Goal: Task Accomplishment & Management: Complete application form

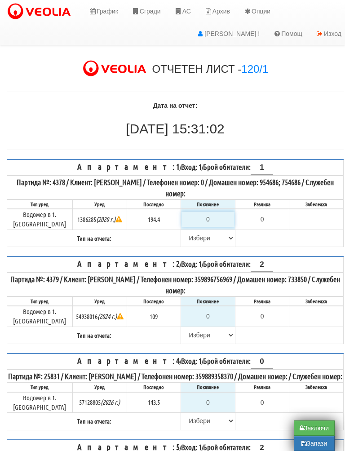
click at [215, 218] on input "0" at bounding box center [208, 219] width 53 height 15
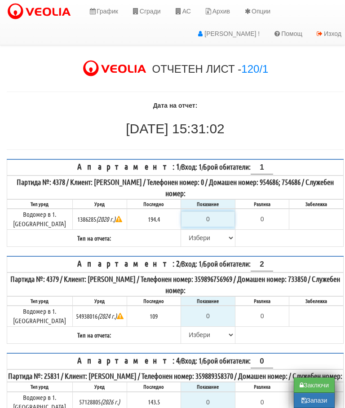
type input "1"
type input "-193.400"
type input "19"
type input "-175.400"
type input "194"
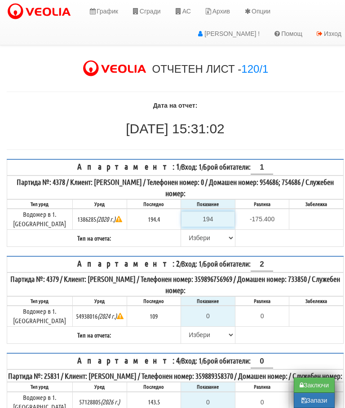
type input "-0.400"
type input "194.4"
type input "0.0"
type input "194.4"
click at [191, 232] on select "[PERSON_NAME] Телефон Бележка Неосигурен достъп Самоотчет Служебно Дистанционен" at bounding box center [208, 238] width 53 height 15
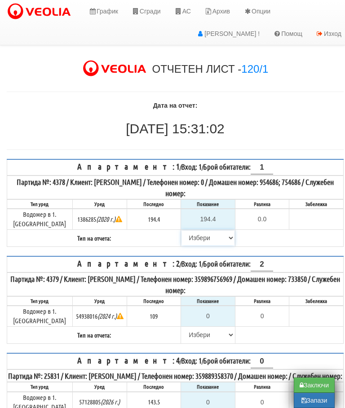
scroll to position [111, 5]
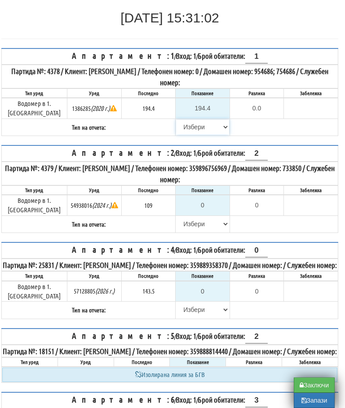
select select "8bc75930-9bfd-e511-80be-8d5a1dced85a"
click at [198, 217] on select "Избери Визуален Телефон Бележка Неосигурен достъп Самоотчет Служебно Дистанцион…" at bounding box center [202, 224] width 53 height 15
select select "8cc75930-9bfd-e511-80be-8d5a1dced85a"
type input "109"
type input "0.000"
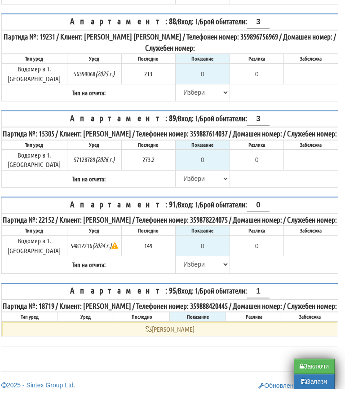
scroll to position [2497, 5]
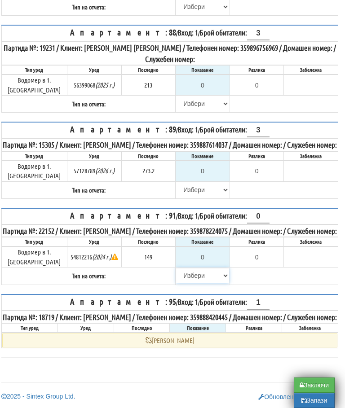
click at [182, 268] on select "Избери Визуален Телефон Бележка Неосигурен достъп Самоотчет Служебно Дистанцион…" at bounding box center [202, 275] width 53 height 15
click at [214, 250] on input "0" at bounding box center [202, 257] width 53 height 15
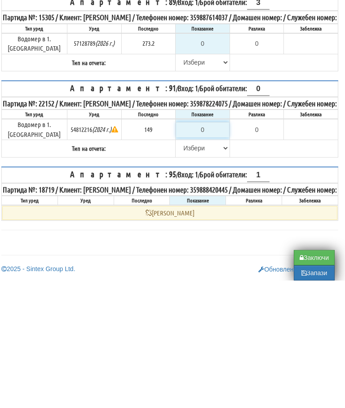
type input "1"
type input "-148.000"
type input "14"
type input "-135.000"
type input "149"
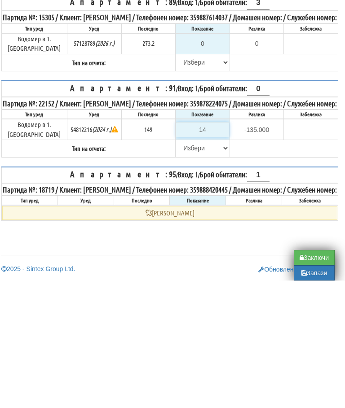
type input "0.000"
type input "149"
click at [182, 268] on select "Избери Визуален Телефон Бележка Неосигурен достъп Самоотчет Служебно Дистанцион…" at bounding box center [202, 275] width 53 height 15
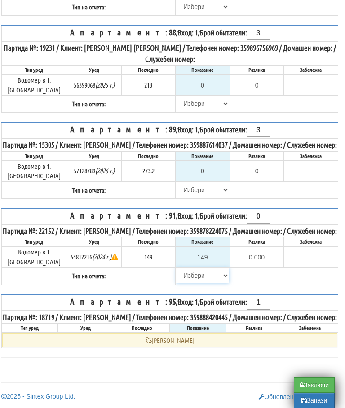
select select "8ac75930-9bfd-e511-80be-8d5a1dced85a"
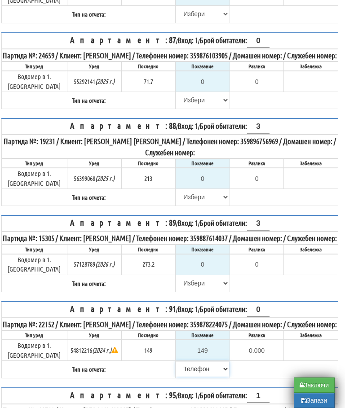
scroll to position [2377, 0]
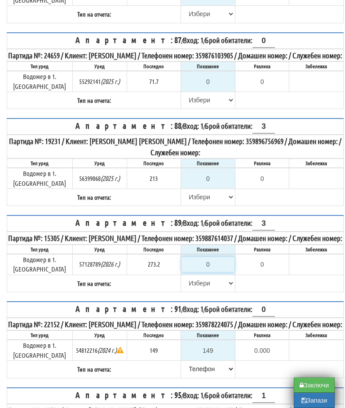
click at [206, 272] on input "0" at bounding box center [208, 264] width 53 height 15
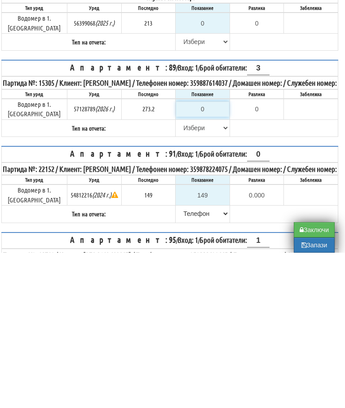
type input "2"
type input "-271.200"
type input "27"
type input "-246.200"
type input "279"
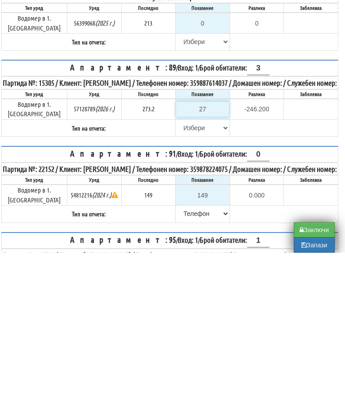
type input "5.800"
type input "279"
click at [180, 276] on select "[PERSON_NAME] Телефон Бележка Неосигурен достъп Самоотчет Служебно Дистанционен" at bounding box center [202, 283] width 53 height 15
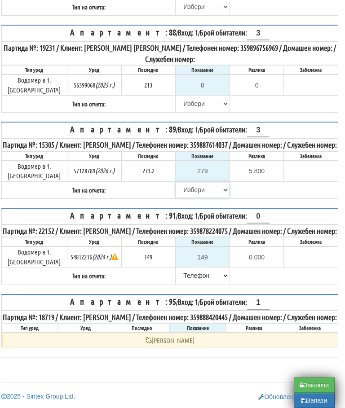
select select "89c75930-9bfd-e511-80be-8d5a1dced85a"
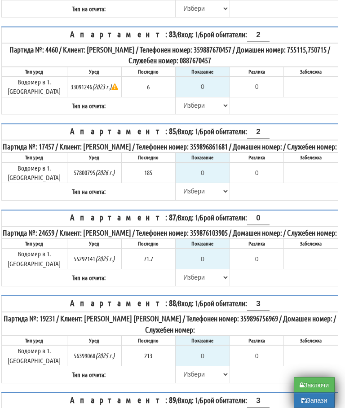
scroll to position [2180, 5]
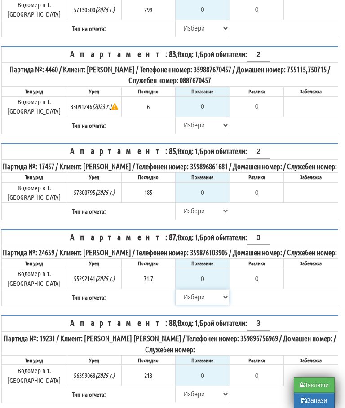
click at [187, 305] on select "[PERSON_NAME] Телефон Бележка Неосигурен достъп Самоотчет Служебно Дистанционен" at bounding box center [202, 297] width 53 height 15
select select "8cc75930-9bfd-e511-80be-8d5a1dced85a"
type input "71.7"
type input "0.0"
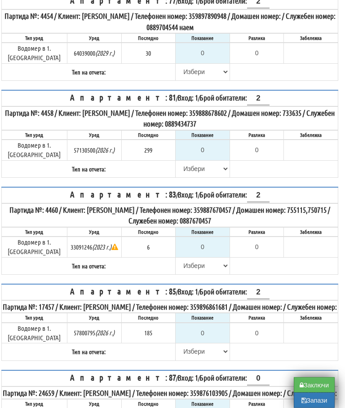
scroll to position [2036, 5]
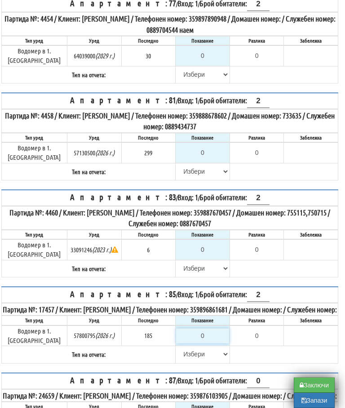
click at [209, 340] on input "0" at bounding box center [202, 335] width 53 height 15
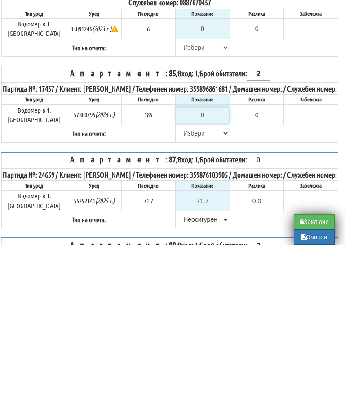
type input "1"
type input "-184.000"
type input "19"
type input "-166.000"
type input "190"
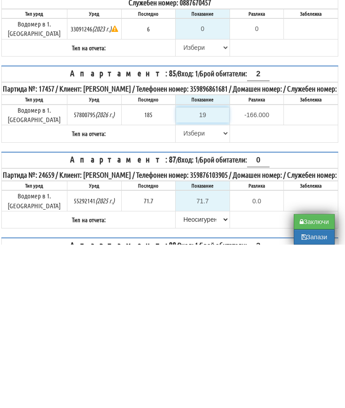
type input "5.000"
type input "190.3"
type input "5.300"
type input "190.3"
click at [183, 289] on select "[PERSON_NAME] Телефон Бележка Неосигурен достъп Самоотчет Служебно Дистанционен" at bounding box center [202, 296] width 53 height 15
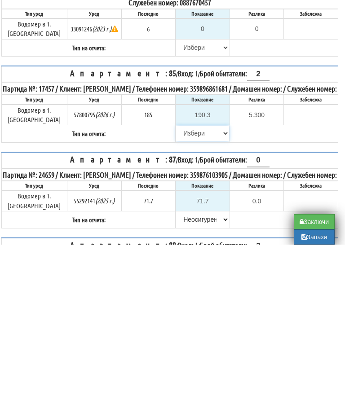
scroll to position [2258, 5]
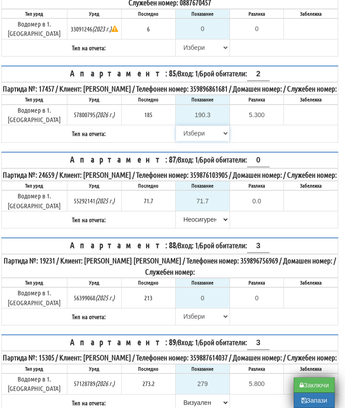
select select "89c75930-9bfd-e511-80be-8d5a1dced85a"
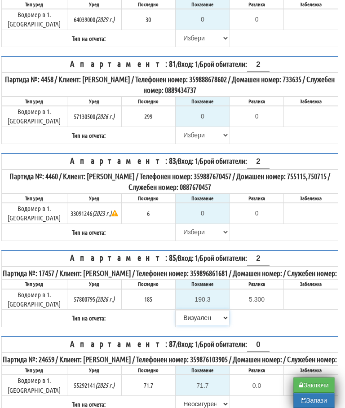
scroll to position [2074, 4]
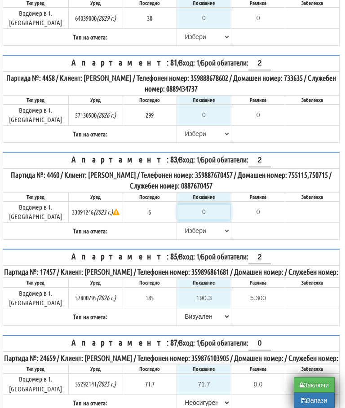
click at [208, 208] on input "0" at bounding box center [203, 212] width 53 height 15
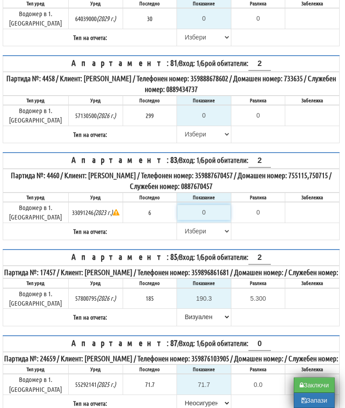
type input "6"
type input "0.000"
type input "6"
click at [189, 229] on select "[PERSON_NAME] Телефон Бележка Неосигурен достъп Самоотчет Служебно Дистанционен" at bounding box center [203, 231] width 53 height 15
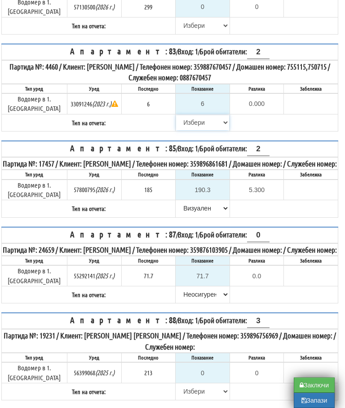
select select "8ac75930-9bfd-e511-80be-8d5a1dced85a"
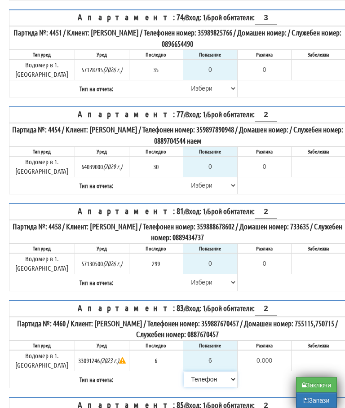
scroll to position [1925, 0]
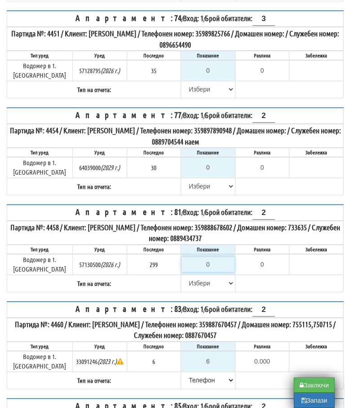
click at [210, 272] on input "0" at bounding box center [208, 264] width 53 height 15
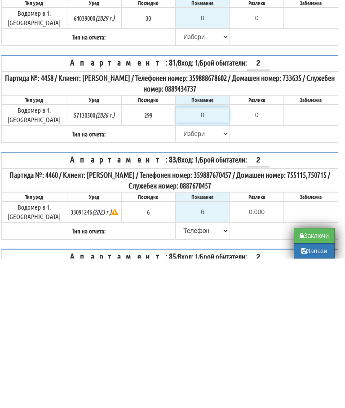
type input "3"
type input "-296.000"
type input "31"
type input "-268.000"
type input "312"
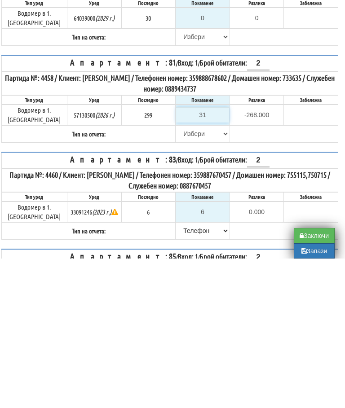
type input "13.000"
type input "312"
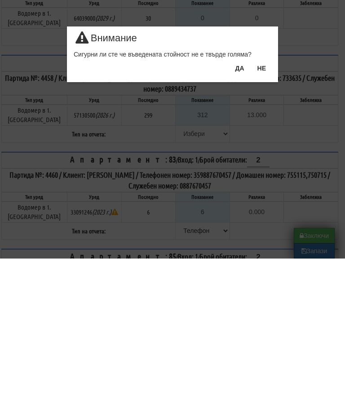
scroll to position [2074, 5]
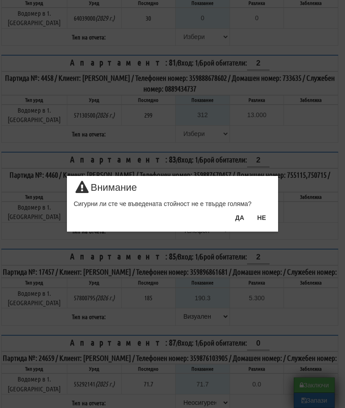
click at [241, 220] on button "ДА" at bounding box center [240, 218] width 20 height 14
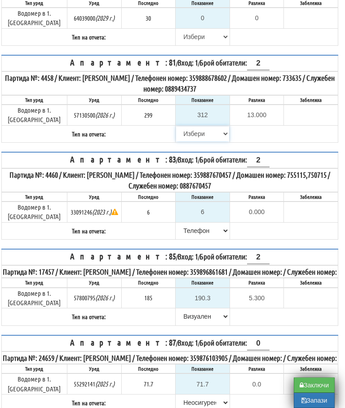
click at [183, 134] on select "[PERSON_NAME] Телефон Бележка Неосигурен достъп Самоотчет Служебно Дистанционен" at bounding box center [202, 133] width 53 height 15
select select "8ac75930-9bfd-e511-80be-8d5a1dced85a"
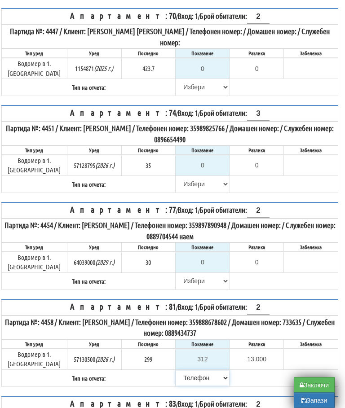
scroll to position [1828, 5]
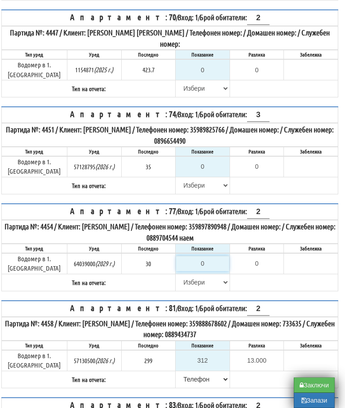
click at [207, 271] on input "0" at bounding box center [202, 263] width 53 height 15
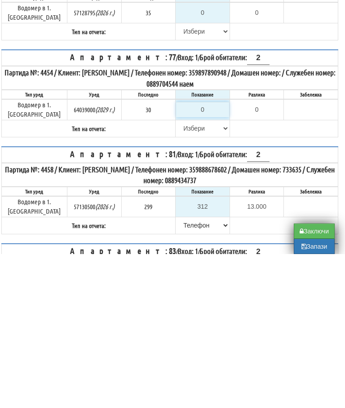
type input "3"
type input "-27.000"
type input "30"
type input "0.000"
type input "30"
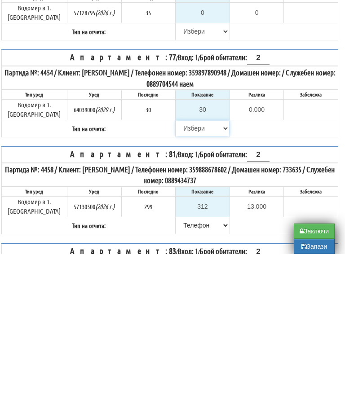
click at [177, 275] on select "[PERSON_NAME] Телефон Бележка Неосигурен достъп Самоотчет Служебно Дистанционен" at bounding box center [202, 282] width 53 height 15
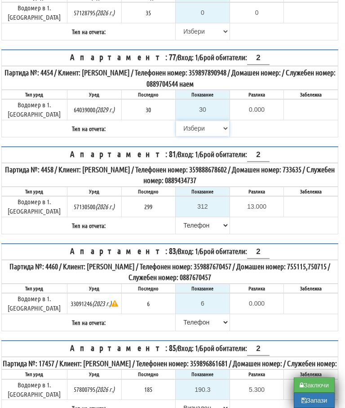
select select "8bc75930-9bfd-e511-80be-8d5a1dced85a"
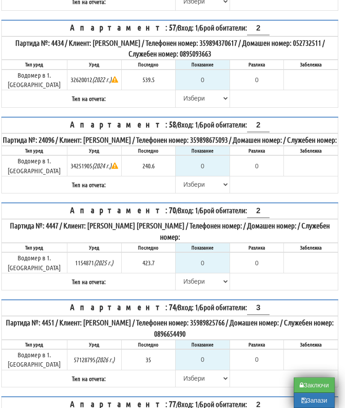
scroll to position [1681, 5]
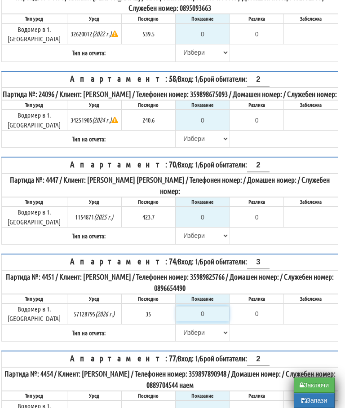
click at [203, 322] on input "0" at bounding box center [202, 313] width 53 height 15
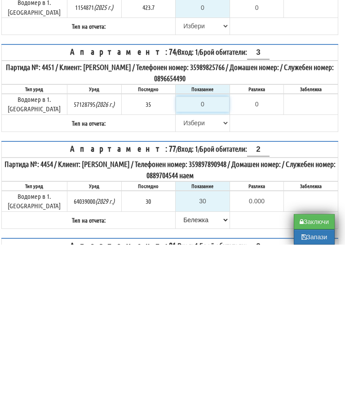
type input "3"
type input "-32.000"
type input "35"
type input "0.000"
type input "35"
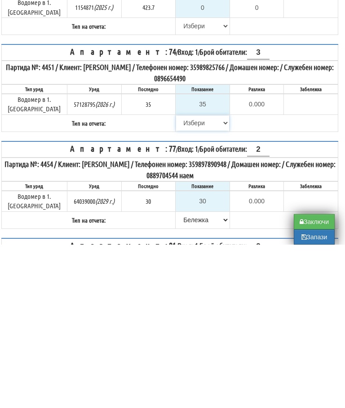
click at [180, 279] on select "[PERSON_NAME] Телефон Бележка Неосигурен достъп Самоотчет Служебно Дистанционен" at bounding box center [202, 286] width 53 height 15
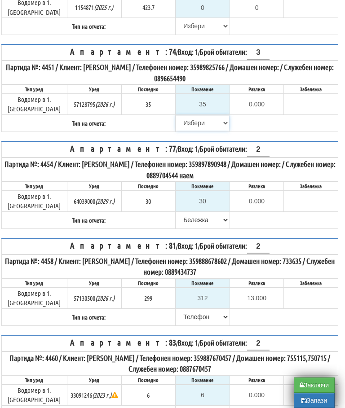
select select "8ac75930-9bfd-e511-80be-8d5a1dced85a"
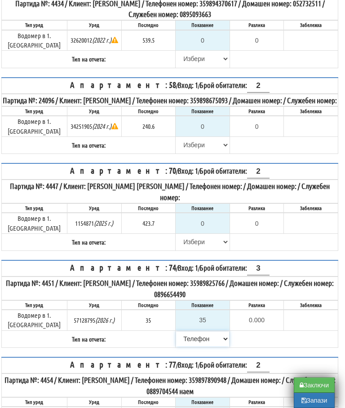
scroll to position [1674, 5]
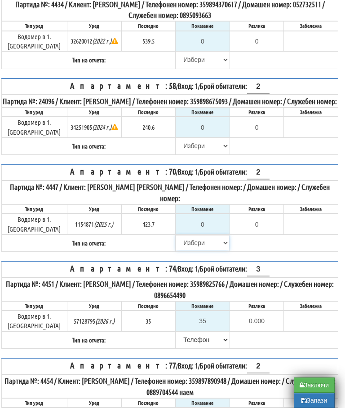
click at [186, 251] on select "[PERSON_NAME] Телефон Бележка Неосигурен достъп Самоотчет Служебно Дистанционен" at bounding box center [202, 242] width 53 height 15
select select "8cc75930-9bfd-e511-80be-8d5a1dced85a"
type input "423.7"
type input "0.0"
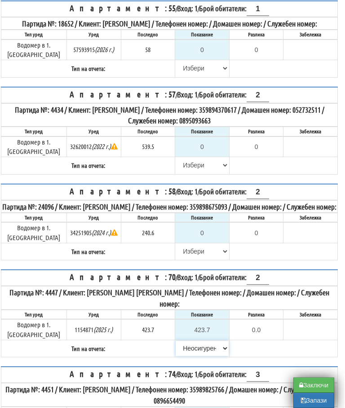
scroll to position [1568, 5]
click at [206, 241] on input "0" at bounding box center [203, 233] width 53 height 15
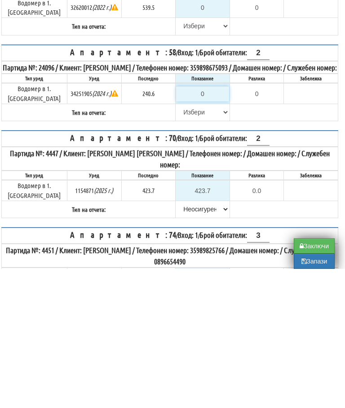
type input "2"
type input "-238.600"
type input "24"
type input "-216.600"
type input "240"
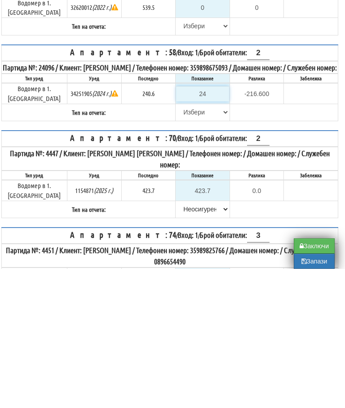
type input "-0.600"
type input "240.6"
type input "0.0"
type input "240.6"
click at [302, 223] on input "text" at bounding box center [310, 230] width 53 height 15
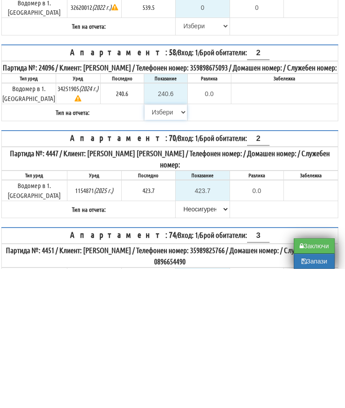
click at [157, 244] on tr "Тип на отчета: Избери Визуален Телефон Бележка Неосигурен достъп Самоотчет Служ…" at bounding box center [170, 252] width 337 height 17
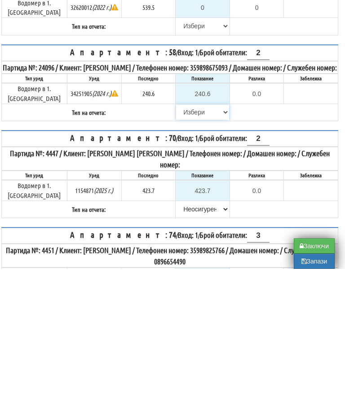
scroll to position [1708, 5]
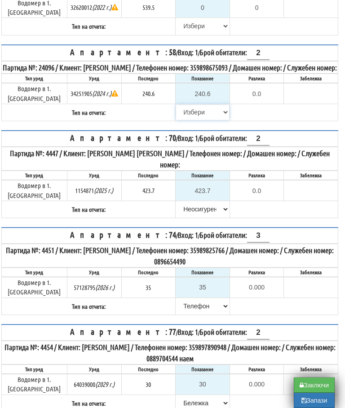
select select "8ac75930-9bfd-e511-80be-8d5a1dced85a"
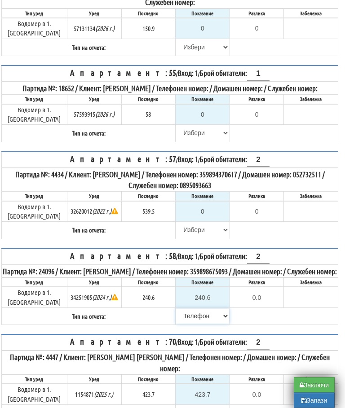
scroll to position [1503, 5]
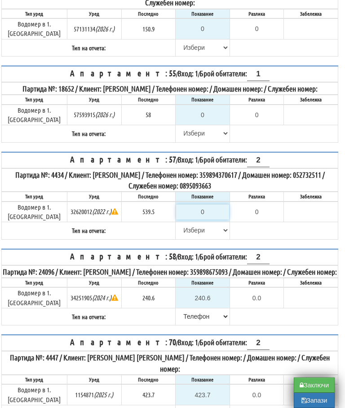
click at [207, 220] on input "0" at bounding box center [202, 211] width 53 height 15
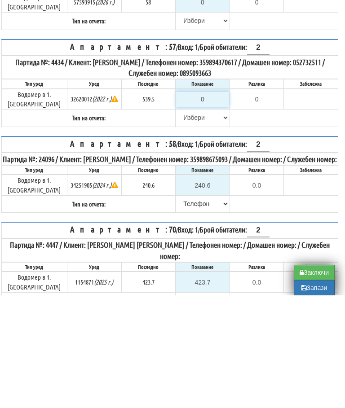
type input "5"
type input "-534.500"
type input "53"
type input "-486.500"
type input "539"
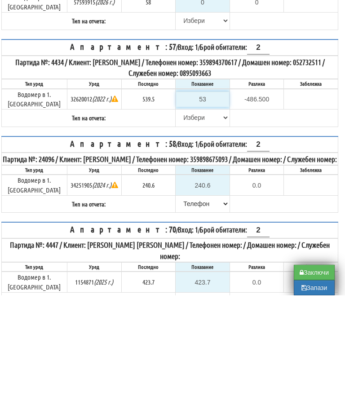
type input "-0.500"
type input "539.5"
type input "0.0"
type input "539.5"
click at [184, 223] on select "[PERSON_NAME] Телефон Бележка Неосигурен достъп Самоотчет Служебно Дистанционен" at bounding box center [202, 230] width 53 height 15
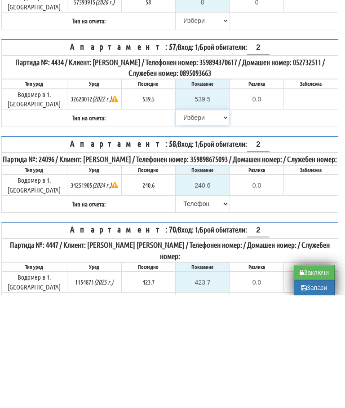
scroll to position [1616, 5]
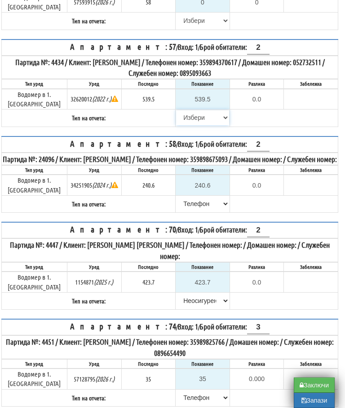
select select "8bc75930-9bfd-e511-80be-8d5a1dced85a"
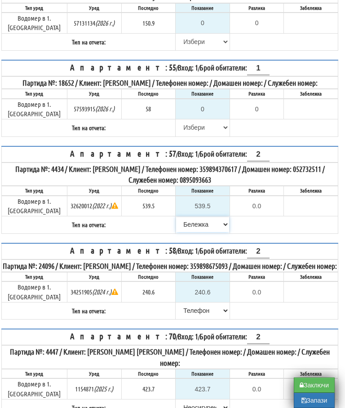
scroll to position [1513, 5]
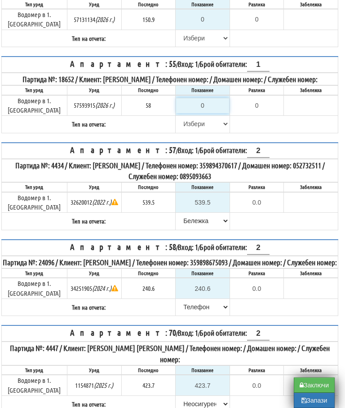
click at [206, 113] on input "0" at bounding box center [202, 105] width 53 height 15
type input "5"
type input "-53.000"
type input "58"
type input "0.000"
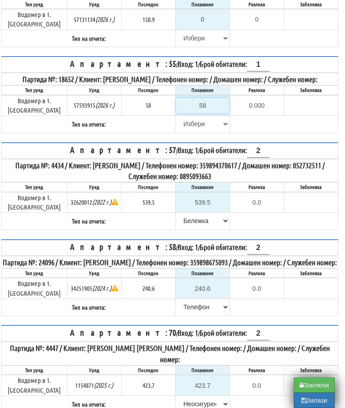
type input "58"
click at [185, 132] on select "[PERSON_NAME] Телефон Бележка Неосигурен достъп Самоотчет Служебно Дистанционен" at bounding box center [202, 123] width 53 height 15
select select "8bc75930-9bfd-e511-80be-8d5a1dced85a"
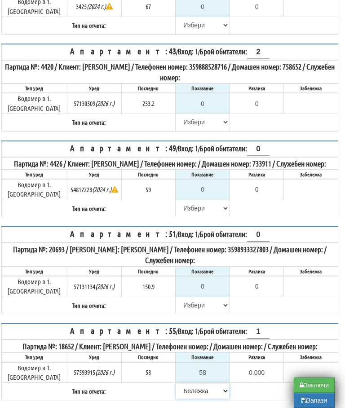
scroll to position [1245, 5]
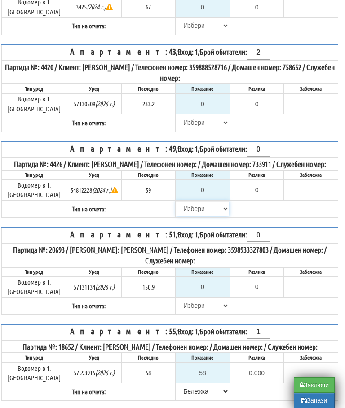
click at [186, 217] on select "[PERSON_NAME] Телефон Бележка Неосигурен достъп Самоотчет Служебно Дистанционен" at bounding box center [202, 208] width 53 height 15
select select "8cc75930-9bfd-e511-80be-8d5a1dced85a"
type input "59"
type input "0.000"
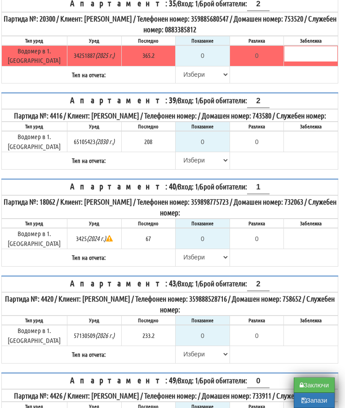
scroll to position [997, 5]
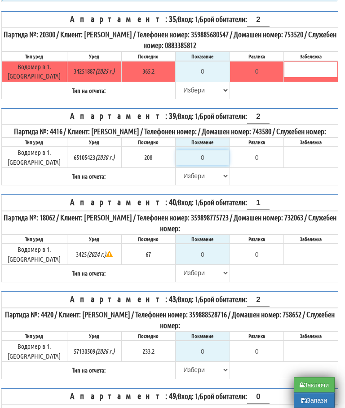
click at [213, 166] on input "0" at bounding box center [202, 158] width 53 height 15
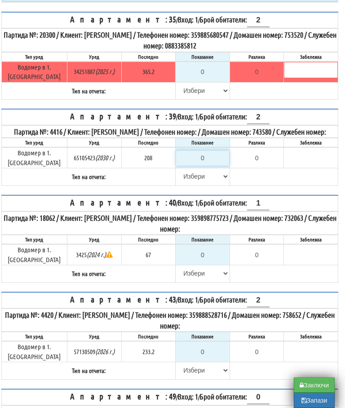
type input "2"
type input "-206.000"
type input "21"
type input "-187.000"
type input "211"
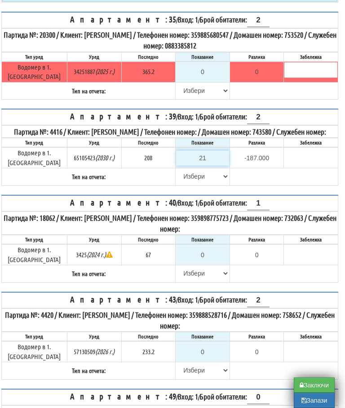
type input "3.000"
type input "211"
click at [179, 184] on select "[PERSON_NAME] Телефон Бележка Неосигурен достъп Самоотчет Служебно Дистанционен" at bounding box center [202, 176] width 53 height 15
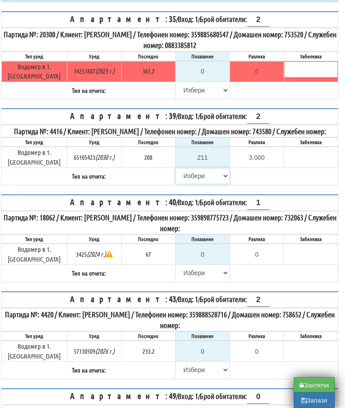
select select "89c75930-9bfd-e511-80be-8d5a1dced85a"
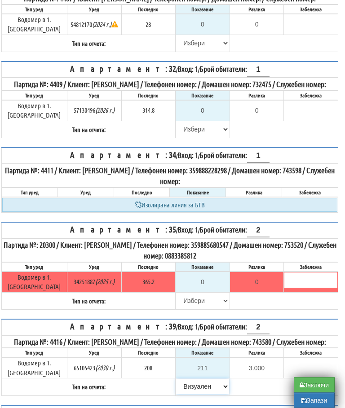
scroll to position [792, 5]
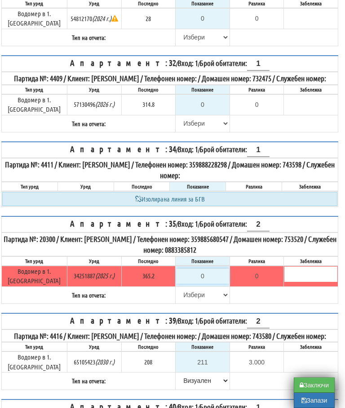
click at [205, 284] on input "0" at bounding box center [202, 276] width 53 height 15
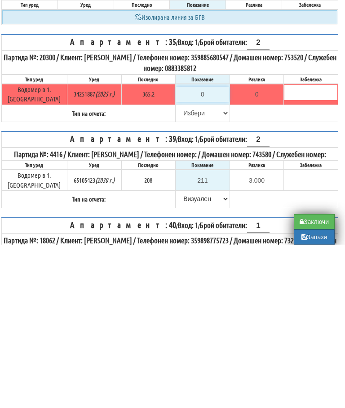
type input "3"
type input "-362.200"
type input "36"
type input "-329.200"
type input "367"
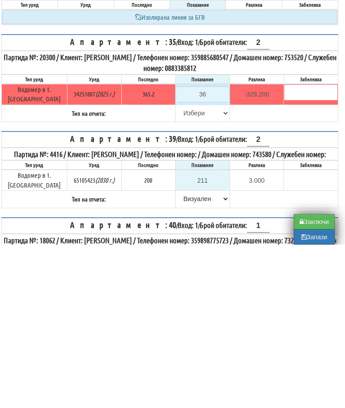
type input "1.800"
type input "367.5"
type input "2.3"
type input "367.5"
click at [187, 269] on select "[PERSON_NAME] Телефон Бележка Неосигурен достъп Самоотчет Служебно Дистанционен" at bounding box center [202, 276] width 53 height 15
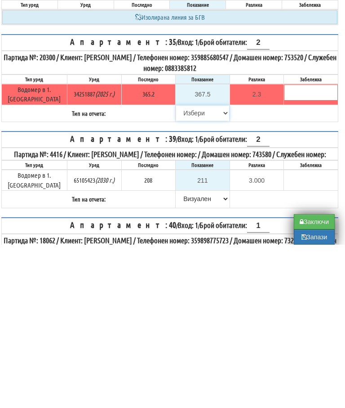
scroll to position [974, 5]
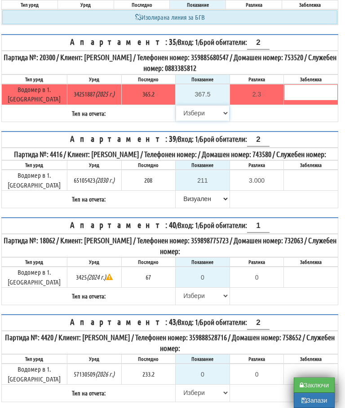
select select "89c75930-9bfd-e511-80be-8d5a1dced85a"
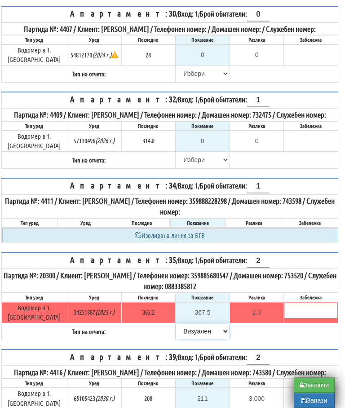
scroll to position [755, 5]
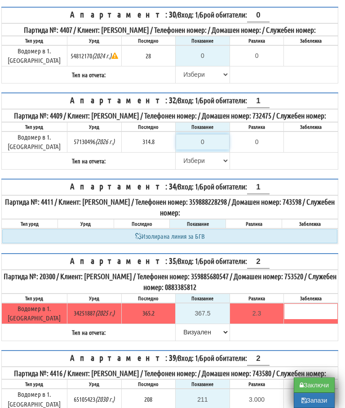
click at [201, 150] on input "0" at bounding box center [202, 141] width 53 height 15
type input "3"
type input "-311.800"
type input "31"
type input "-283.800"
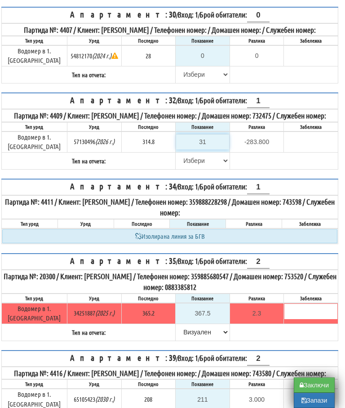
type input "315"
type input "0.200"
type input "315.9"
type input "1.1"
type input "315.9"
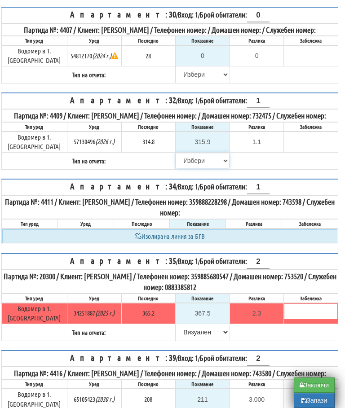
click at [182, 169] on select "[PERSON_NAME] Телефон Бележка Неосигурен достъп Самоотчет Служебно Дистанционен" at bounding box center [202, 160] width 53 height 15
select select "89c75930-9bfd-e511-80be-8d5a1dced85a"
click at [186, 82] on select "[PERSON_NAME] Телефон Бележка Неосигурен достъп Самоотчет Служебно Дистанционен" at bounding box center [202, 74] width 53 height 15
select select "8cc75930-9bfd-e511-80be-8d5a1dced85a"
type input "28"
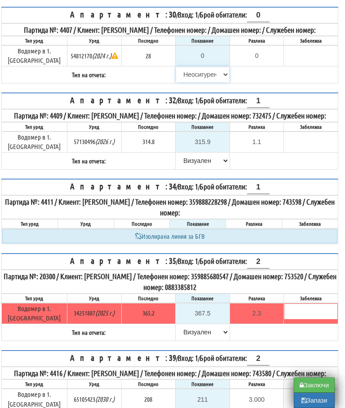
type input "0.000"
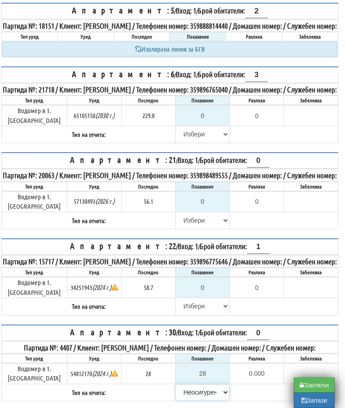
scroll to position [437, 5]
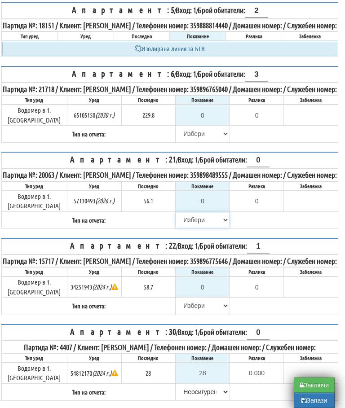
click at [183, 228] on select "[PERSON_NAME] Телефон Бележка Неосигурен достъп Самоотчет Служебно Дистанционен" at bounding box center [202, 220] width 53 height 15
select select "8cc75930-9bfd-e511-80be-8d5a1dced85a"
type input "56.1"
type input "0.0"
click at [213, 295] on input "0" at bounding box center [202, 287] width 53 height 15
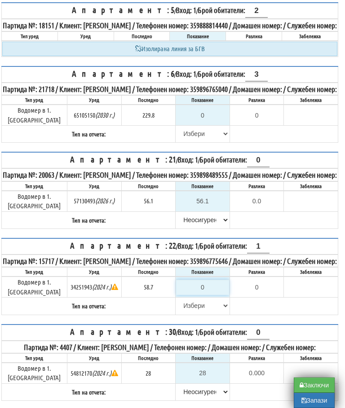
scroll to position [462, 5]
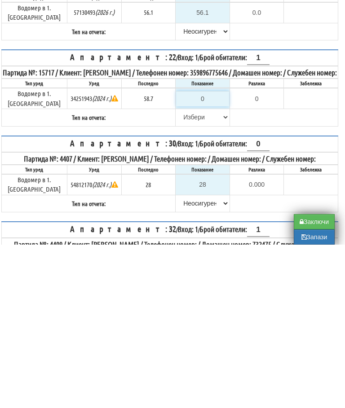
type input "5"
type input "-53.700"
type input "58"
type input "-0.700"
type input "58.7"
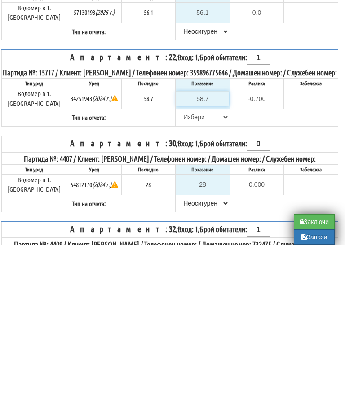
type input "0.0"
type input "58.7"
click at [185, 273] on select "[PERSON_NAME] Телефон Бележка Неосигурен достъп Самоотчет Служебно Дистанционен" at bounding box center [202, 280] width 53 height 15
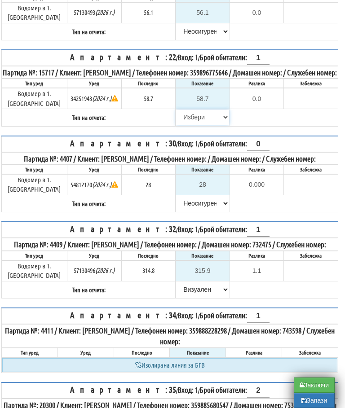
select select "8ac75930-9bfd-e511-80be-8d5a1dced85a"
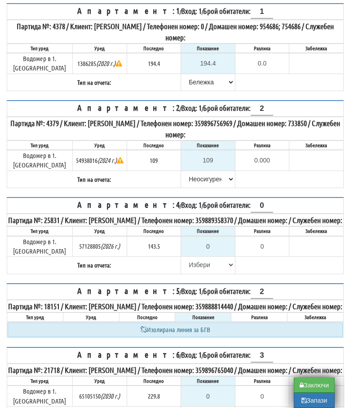
scroll to position [158, 0]
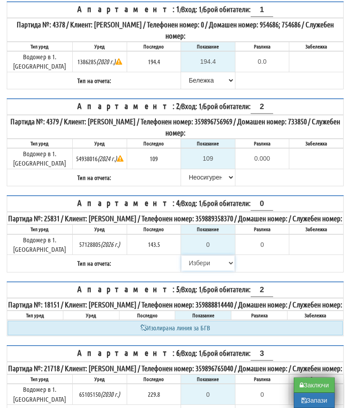
click at [185, 256] on select "[PERSON_NAME] Телефон Бележка Неосигурен достъп Самоотчет Служебно Дистанционен" at bounding box center [208, 263] width 53 height 15
select select "8cc75930-9bfd-e511-80be-8d5a1dced85a"
type input "143.5"
type input "0.0"
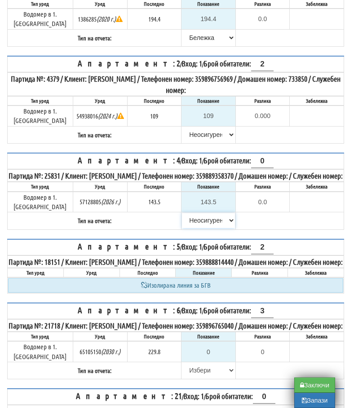
scroll to position [200, 0]
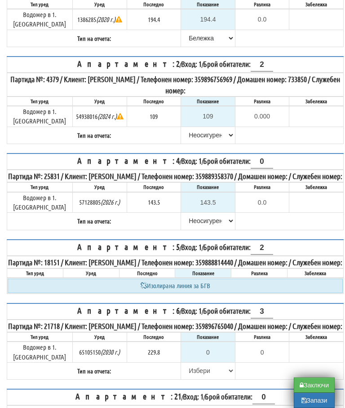
click at [309, 408] on button "Запази" at bounding box center [314, 400] width 41 height 15
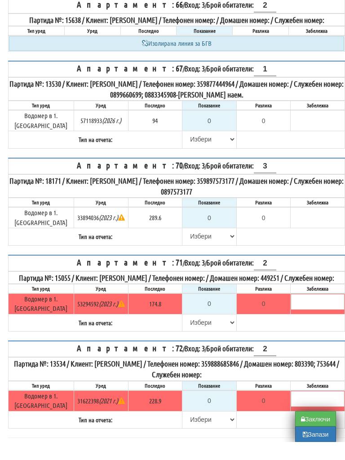
scroll to position [612, 0]
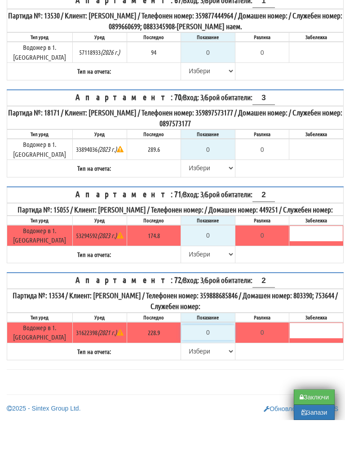
click at [207, 365] on input "0" at bounding box center [208, 372] width 53 height 15
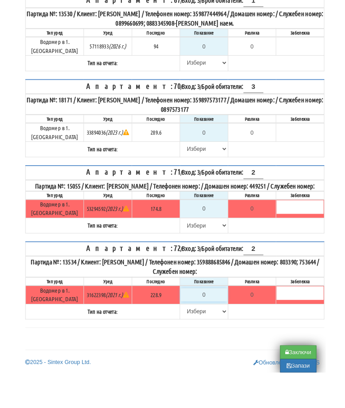
scroll to position [663, 5]
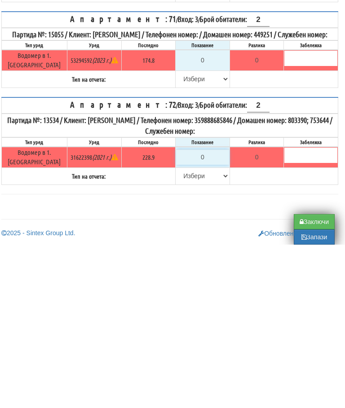
type input "2"
type input "-226.900"
type input "22"
type input "-206.900"
type input "228"
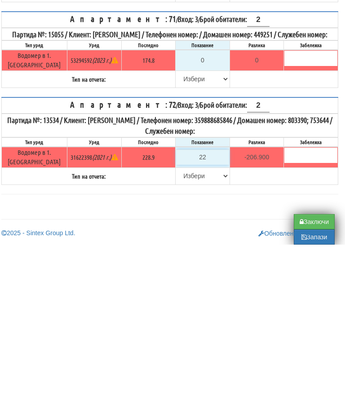
type input "-0.900"
type input "228.9"
type input "0.0"
type input "228.9"
click at [177, 332] on select "[PERSON_NAME] Телефон Бележка Неосигурен достъп Самоотчет Служебно Дистанционен" at bounding box center [202, 339] width 53 height 15
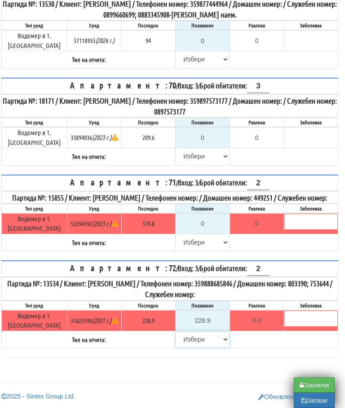
select select "89c75930-9bfd-e511-80be-8d5a1dced85a"
click at [204, 227] on input "0" at bounding box center [202, 223] width 53 height 15
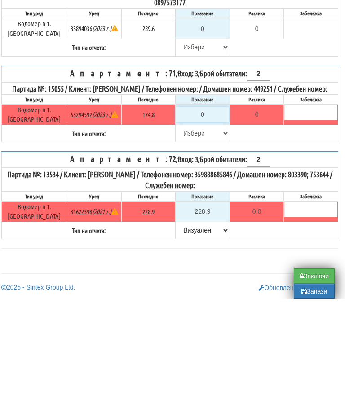
type input "1"
type input "-173.800"
type input "18"
type input "-156.800"
type input "180"
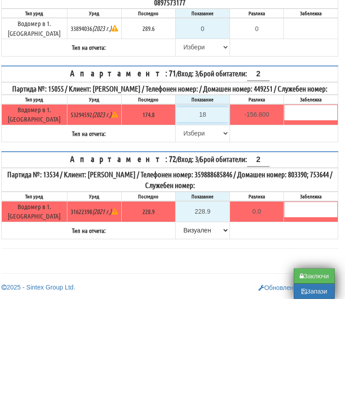
type input "5.200"
type input "180"
click at [191, 235] on select "[PERSON_NAME] Телефон Бележка Неосигурен достъп Самоотчет Служебно Дистанционен" at bounding box center [202, 242] width 53 height 15
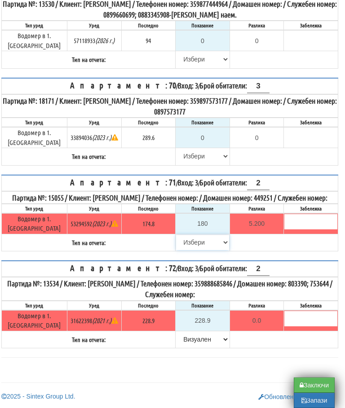
select select "8bc75930-9bfd-e511-80be-8d5a1dced85a"
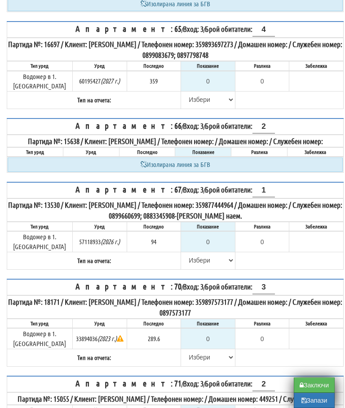
scroll to position [459, 0]
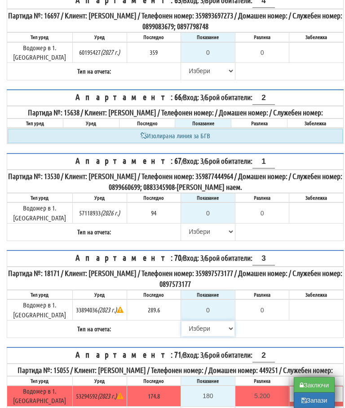
click at [193, 327] on select "[PERSON_NAME] Телефон Бележка Неосигурен достъп Самоотчет Служебно Дистанционен" at bounding box center [208, 329] width 53 height 15
select select "8cc75930-9bfd-e511-80be-8d5a1dced85a"
type input "289.6"
type input "0.0"
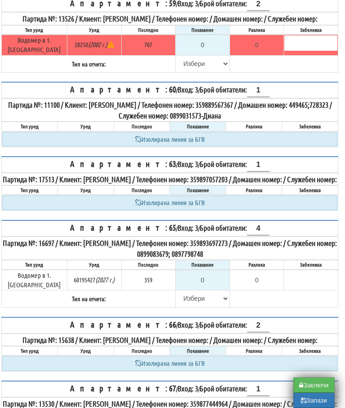
scroll to position [261, 4]
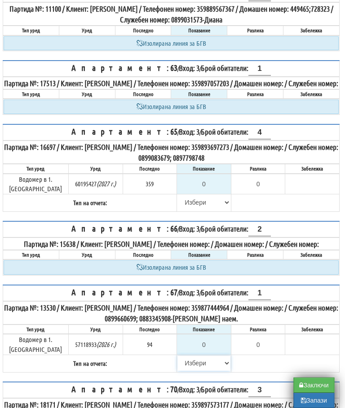
click at [185, 371] on select "[PERSON_NAME] Телефон Бележка Неосигурен достъп Самоотчет Служебно Дистанционен" at bounding box center [204, 363] width 53 height 15
select select "8cc75930-9bfd-e511-80be-8d5a1dced85a"
type input "94"
type input "0.000"
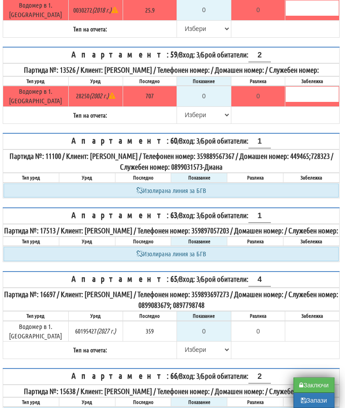
scroll to position [209, 4]
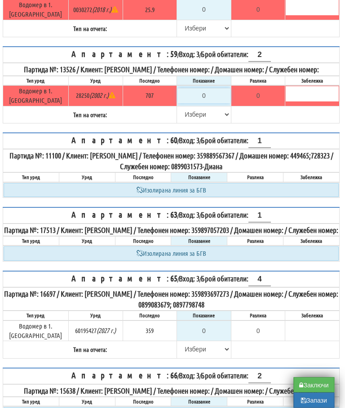
click at [204, 93] on input "0" at bounding box center [204, 96] width 53 height 15
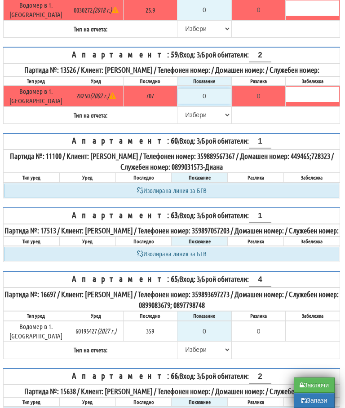
type input "7"
type input "-700.000"
type input "70"
type input "-637.000"
type input "707"
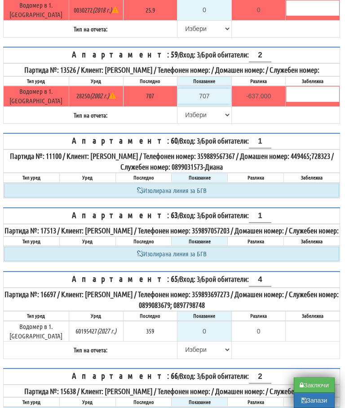
type input "0.000"
type input "707"
click at [181, 115] on select "[PERSON_NAME] Телефон Бележка Неосигурен достъп Самоотчет Служебно Дистанционен" at bounding box center [204, 114] width 53 height 15
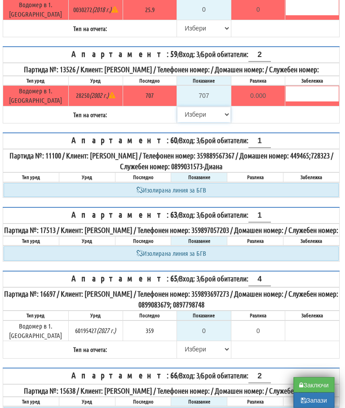
select select "8bc75930-9bfd-e511-80be-8d5a1dced85a"
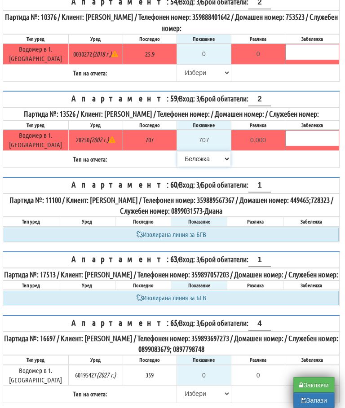
scroll to position [139, 4]
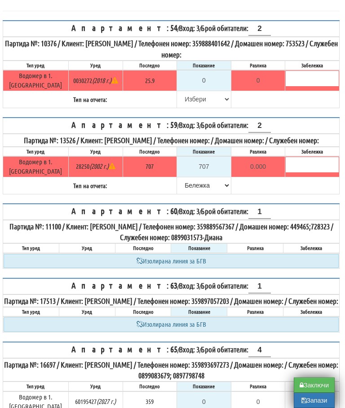
click at [204, 142] on div "Партида №: 13526 / Клиент: ЕМИЛИЯ ДИМИТРОВА ТОТЕВА / Телефонен номер: / Домашен…" at bounding box center [171, 140] width 335 height 11
click at [192, 92] on select "[PERSON_NAME] Телефон Бележка Неосигурен достъп Самоотчет Служебно Дистанционен" at bounding box center [203, 99] width 53 height 15
select select "8cc75930-9bfd-e511-80be-8d5a1dced85a"
type input "25.9"
type input "0.0"
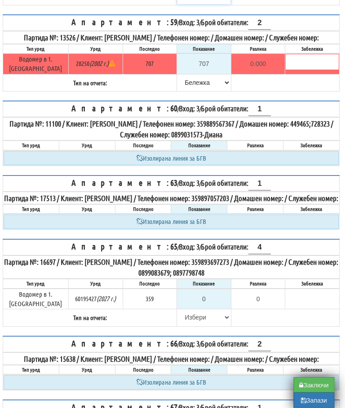
scroll to position [242, 4]
click at [202, 303] on input "0" at bounding box center [204, 299] width 53 height 15
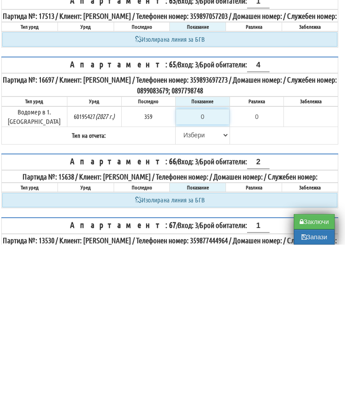
type input "3"
type input "-356.000"
type input "36"
type input "-323.000"
type input "362"
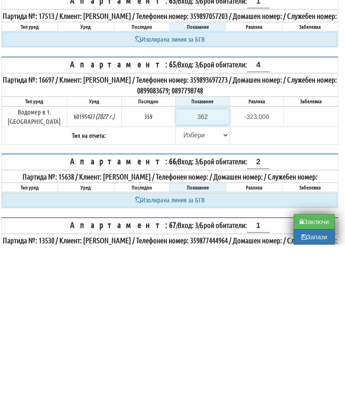
type input "3.000"
type input "362"
click at [178, 291] on select "[PERSON_NAME] Телефон Бележка Неосигурен достъп Самоотчет Служебно Дистанционен" at bounding box center [202, 298] width 53 height 15
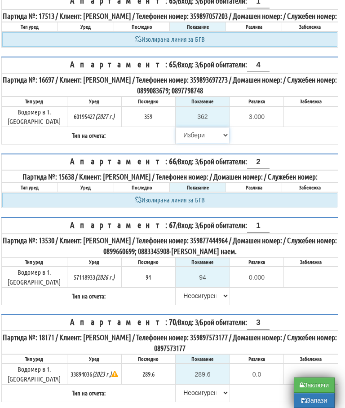
select select "89c75930-9bfd-e511-80be-8d5a1dced85a"
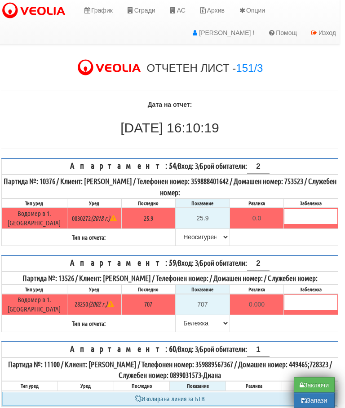
scroll to position [0, 5]
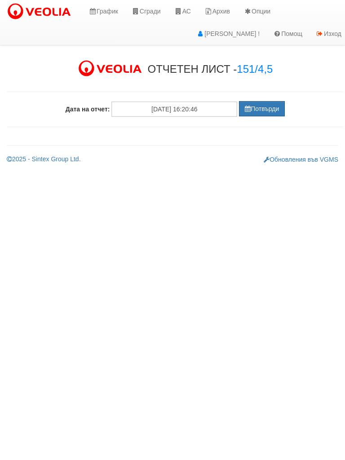
click at [259, 99] on div at bounding box center [175, 92] width 337 height 18
click at [263, 112] on button "Потвърди" at bounding box center [262, 108] width 46 height 15
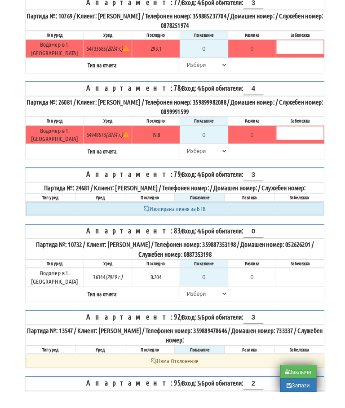
scroll to position [428, 0]
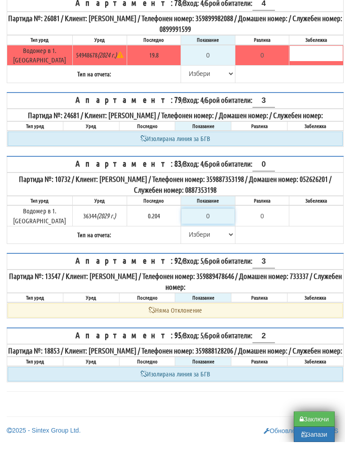
click at [201, 226] on input "0" at bounding box center [208, 233] width 53 height 15
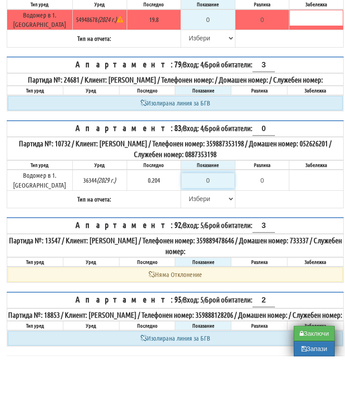
type input "-0.204"
type input "0.2"
type input "-0.004"
type input "0.204"
type input "0.000"
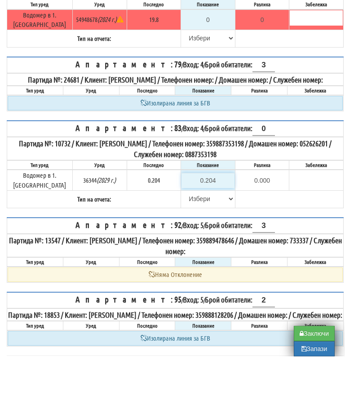
type input "0.204"
click at [183, 243] on select "[PERSON_NAME] Телефон Бележка Неосигурен достъп Самоотчет Служебно Дистанционен" at bounding box center [208, 250] width 53 height 15
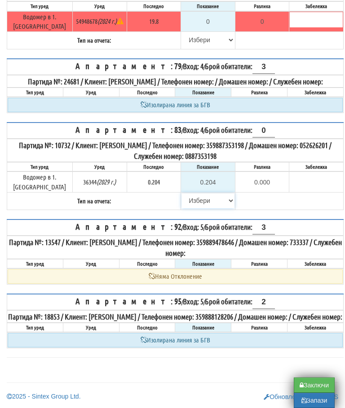
select select "89c75930-9bfd-e511-80be-8d5a1dced85a"
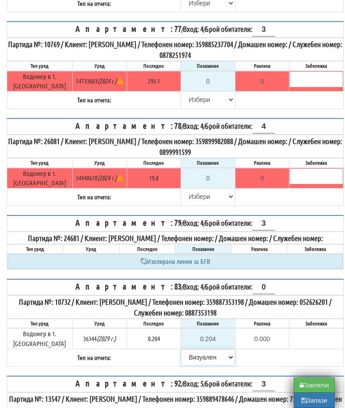
scroll to position [321, 0]
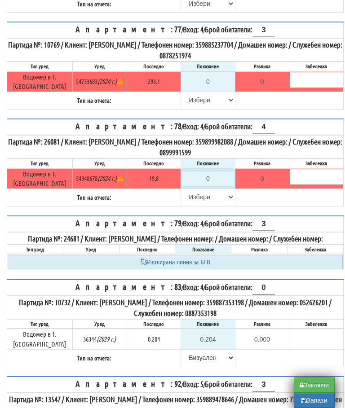
click at [206, 171] on input "0" at bounding box center [208, 178] width 53 height 15
type input "1"
type input "-18.800"
type input "19"
type input "-0.800"
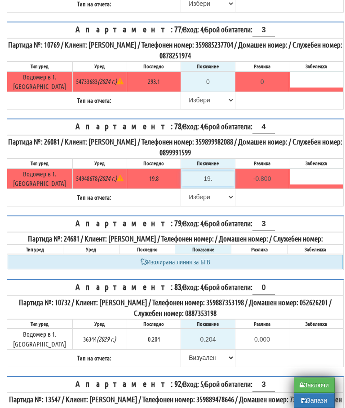
type input "19.8"
type input "0.0"
type input "19.8"
click at [186, 190] on select "[PERSON_NAME] Телефон Бележка Неосигурен достъп Самоотчет Служебно Дистанционен" at bounding box center [208, 197] width 53 height 15
select select "8ac75930-9bfd-e511-80be-8d5a1dced85a"
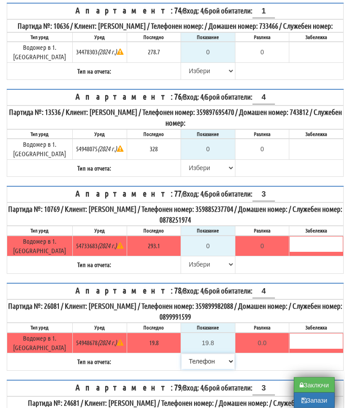
scroll to position [153, 0]
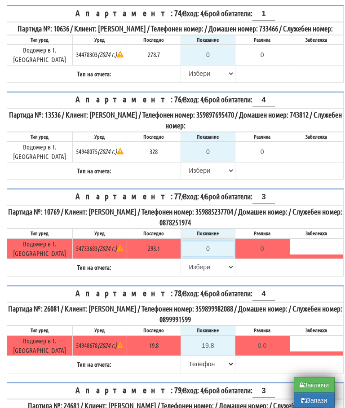
click at [206, 242] on input "0" at bounding box center [208, 249] width 53 height 15
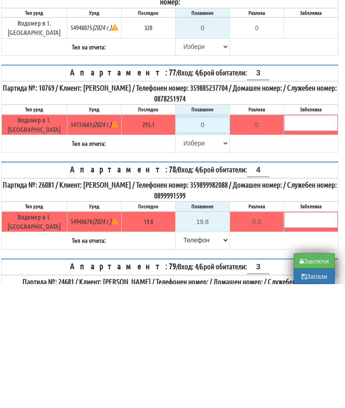
type input "2"
type input "-291.100"
type input "29"
type input "-264.100"
type input "293"
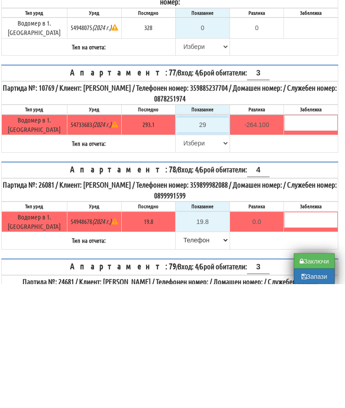
type input "-0.100"
type input "293.2"
type input "0.1"
type input "293.2"
click at [182, 260] on select "Избери Визуален Телефон Бележка Неосигурен достъп Самоотчет Служебно Дистанцион…" at bounding box center [202, 267] width 53 height 15
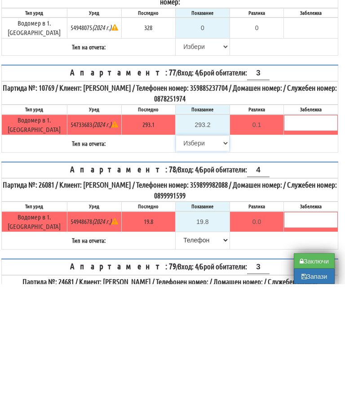
scroll to position [278, 5]
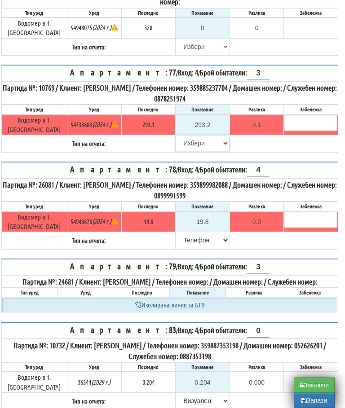
select select "89c75930-9bfd-e511-80be-8d5a1dced85a"
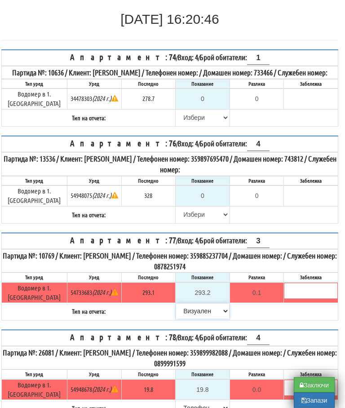
scroll to position [109, 5]
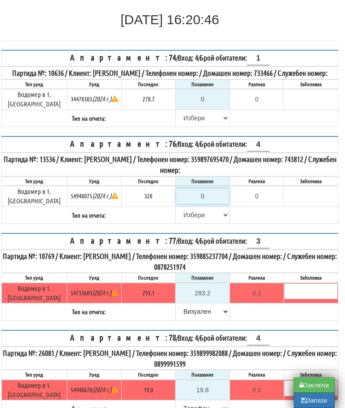
click at [208, 199] on input "0" at bounding box center [202, 196] width 53 height 15
type input "3"
type input "-325.000"
type input "32"
type input "-296.000"
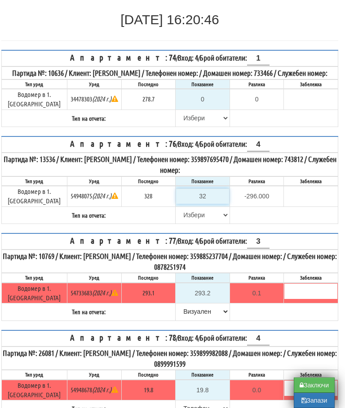
type input "328"
type input "0.000"
type input "328"
click at [180, 215] on select "Избери Визуален Телефон Бележка Неосигурен достъп Самоотчет Служебно Дистанцион…" at bounding box center [202, 215] width 53 height 15
select select "89c75930-9bfd-e511-80be-8d5a1dced85a"
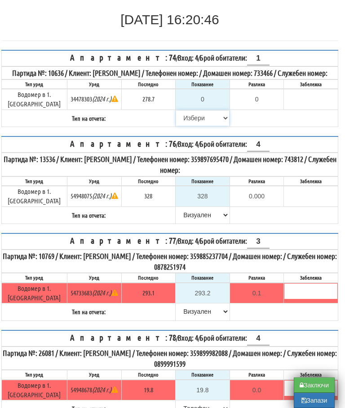
click at [185, 126] on select "Избери Визуален Телефон Бележка Неосигурен достъп Самоотчет Служебно Дистанцион…" at bounding box center [202, 118] width 53 height 15
select select "8cc75930-9bfd-e511-80be-8d5a1dced85a"
type input "278.7"
type input "0.0"
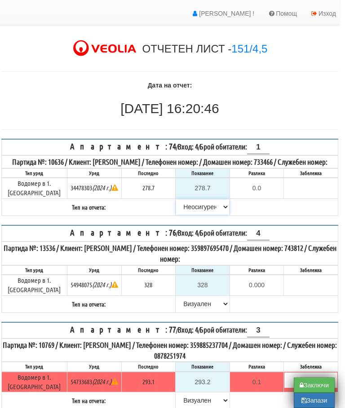
scroll to position [0, 5]
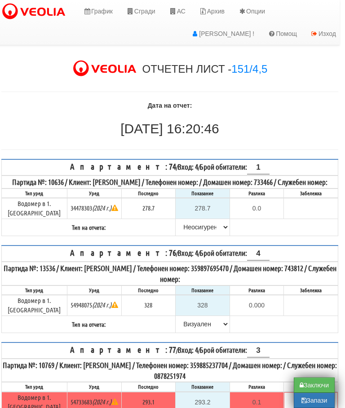
click at [253, 167] on input "1" at bounding box center [258, 167] width 22 height 13
type input "0"
click at [292, 116] on div "Дата на отчет: 29/08/2025 16:20:46 29/08/2025 16:20:46" at bounding box center [170, 118] width 350 height 35
click at [311, 404] on button "Запази" at bounding box center [314, 400] width 41 height 15
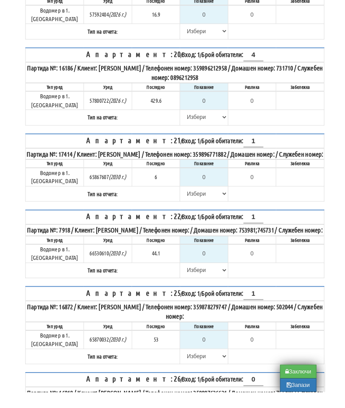
scroll to position [562, 0]
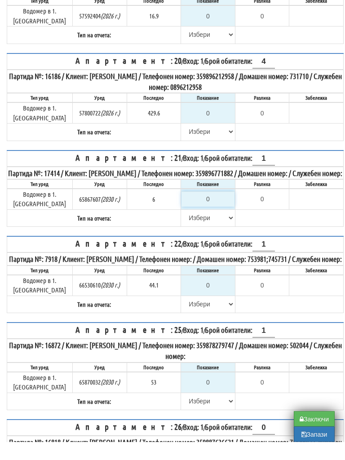
click at [211, 210] on input "0" at bounding box center [208, 217] width 53 height 15
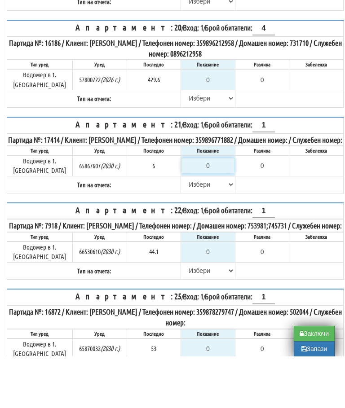
type input "6"
type input "0.000"
type input "6"
click at [188, 229] on select "[PERSON_NAME] Телефон Бележка Неосигурен достъп Самоотчет Служебно Дистанционен" at bounding box center [208, 236] width 53 height 15
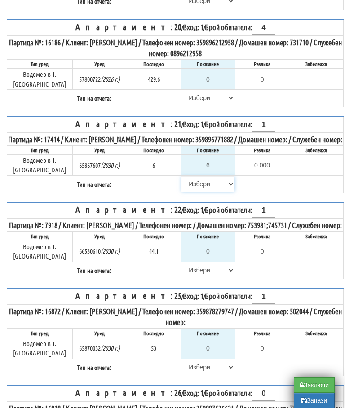
select select "8ac75930-9bfd-e511-80be-8d5a1dced85a"
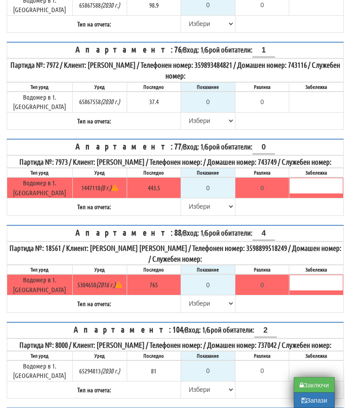
scroll to position [2610, 0]
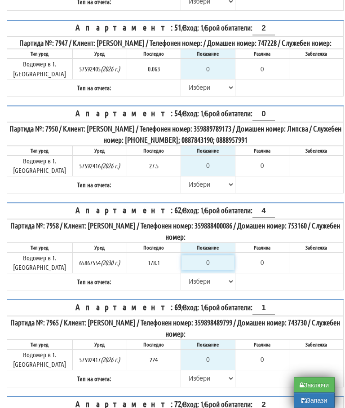
click at [220, 256] on input "0" at bounding box center [208, 263] width 53 height 15
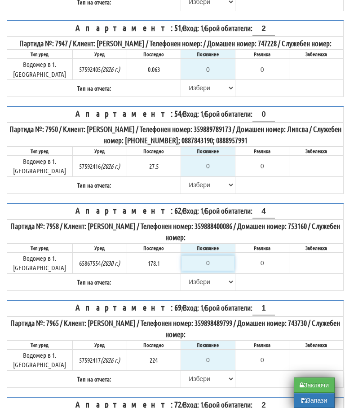
type input "1"
type input "-177.100"
type input "18"
type input "-160.100"
type input "180"
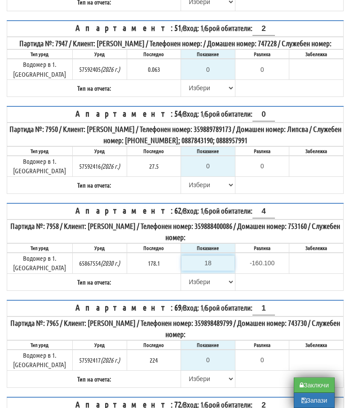
type input "1.900"
type input "180.3"
type input "2.2"
type input "180.3"
click at [184, 275] on select "Избери Визуален Телефон Бележка Неосигурен достъп Самоотчет Служебно Дистанцион…" at bounding box center [208, 282] width 53 height 15
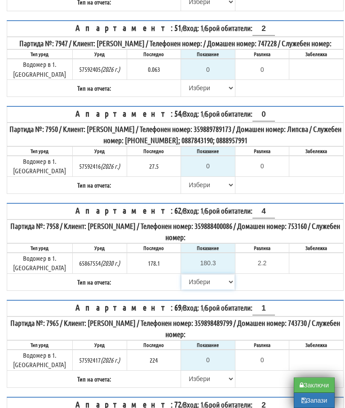
scroll to position [2036, 5]
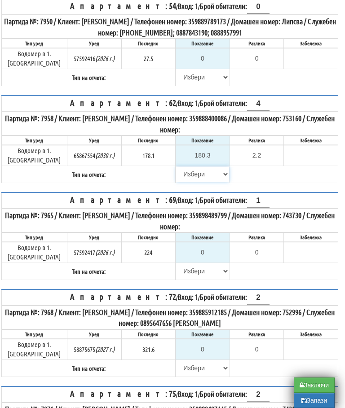
select select "89c75930-9bfd-e511-80be-8d5a1dced85a"
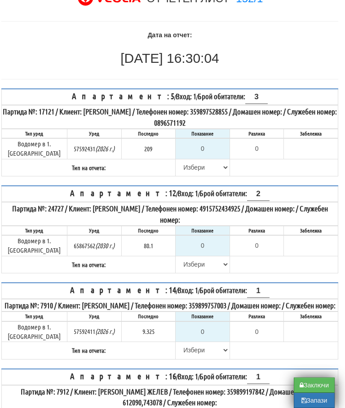
scroll to position [95, 5]
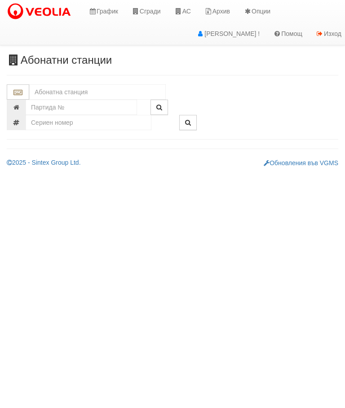
click at [84, 93] on input "text" at bounding box center [97, 91] width 137 height 15
click at [119, 104] on div "152/1 - Младост - "ВЕОЛИЯ"" at bounding box center [98, 106] width 134 height 10
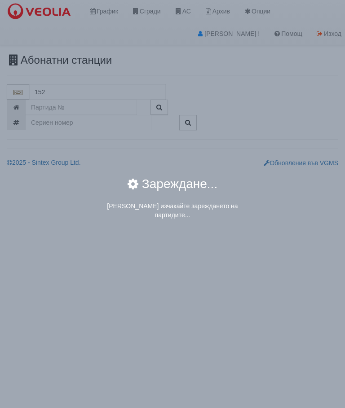
type input "152/1 - Младост - "ВЕОЛИЯ""
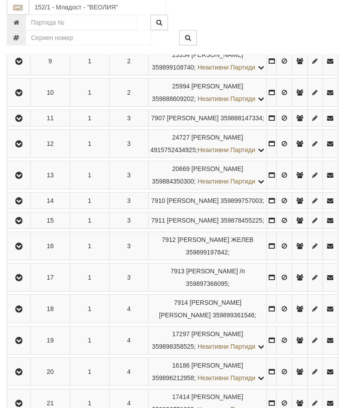
scroll to position [454, 0]
click at [24, 147] on icon "button" at bounding box center [18, 144] width 11 height 6
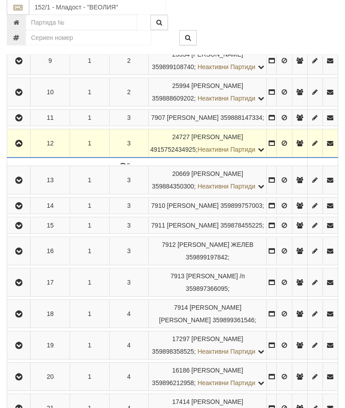
scroll to position [454, 0]
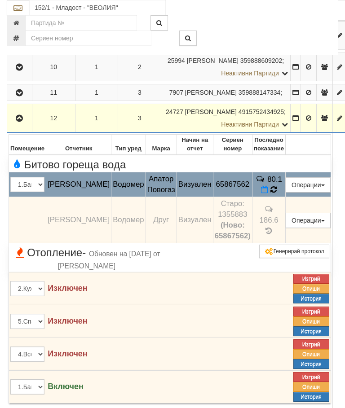
click at [278, 195] on icon at bounding box center [273, 189] width 9 height 9
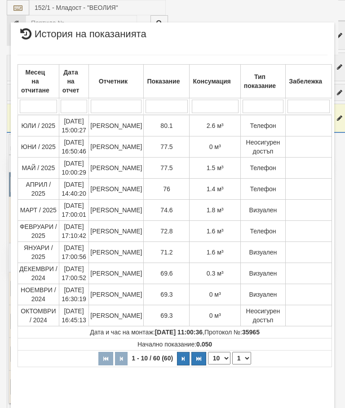
click at [239, 359] on select "1 2 3 4 5 6" at bounding box center [241, 358] width 19 height 13
select select "2"
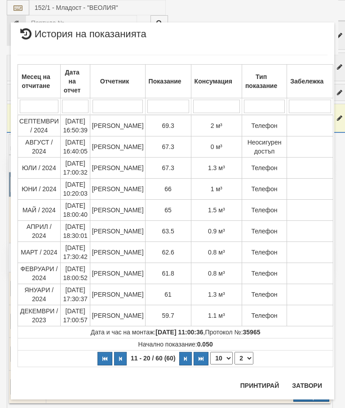
click at [306, 380] on button "Затвори" at bounding box center [307, 386] width 41 height 14
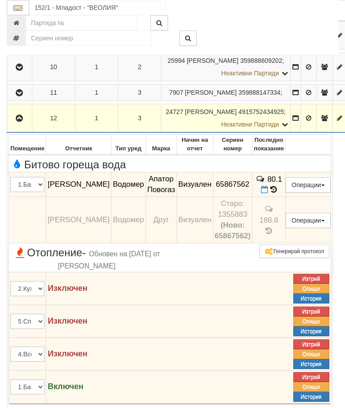
click at [19, 122] on icon "button" at bounding box center [19, 118] width 11 height 6
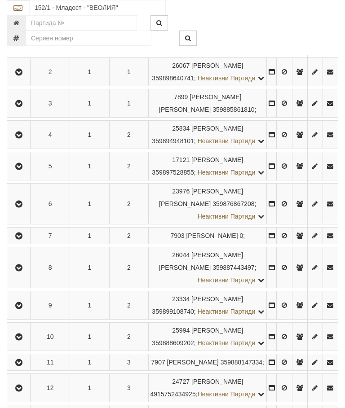
scroll to position [208, 0]
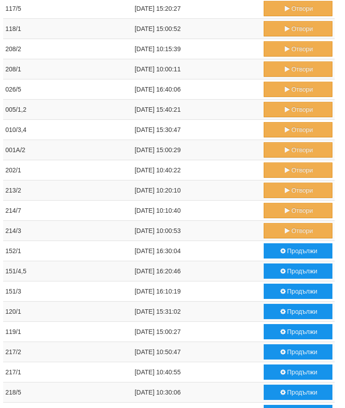
scroll to position [401, 3]
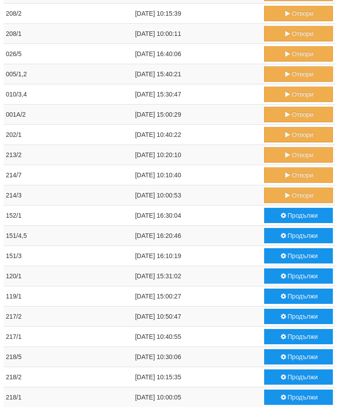
click at [293, 216] on button "Продължи" at bounding box center [298, 215] width 69 height 15
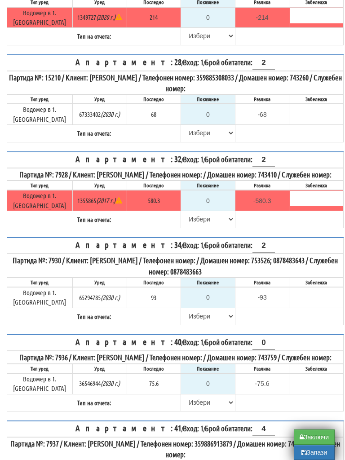
scroll to position [1120, 0]
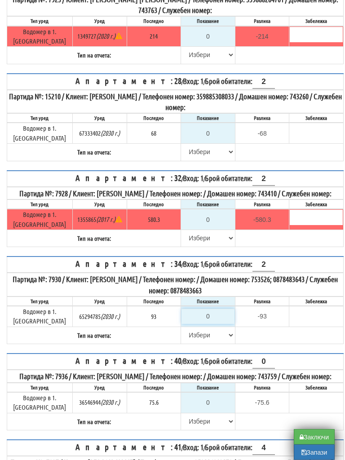
click at [210, 309] on input "0" at bounding box center [208, 316] width 53 height 15
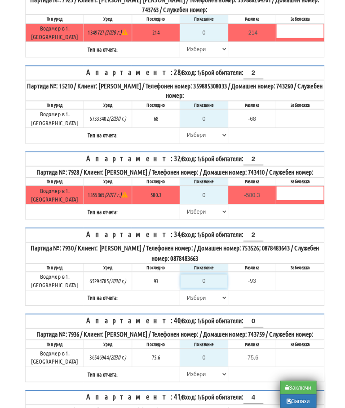
scroll to position [1122, 5]
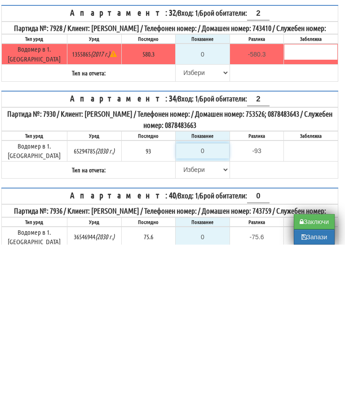
type input "9"
type input "-84.000"
type input "93"
type input "0.000"
type input "93"
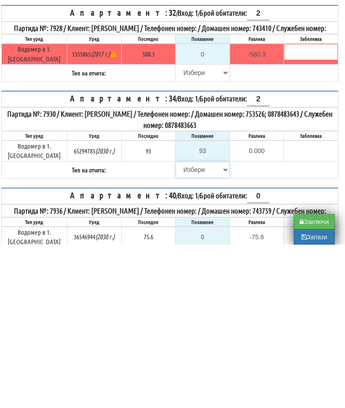
click at [186, 326] on select "[PERSON_NAME] Телефон Бележка Неосигурен достъп Самоотчет Служебно Дистанционен" at bounding box center [202, 333] width 53 height 15
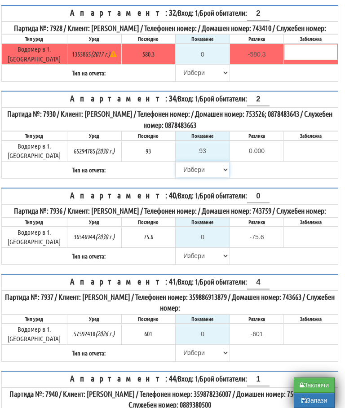
select select "89c75930-9bfd-e511-80be-8d5a1dced85a"
click at [312, 142] on input "text" at bounding box center [310, 149] width 53 height 15
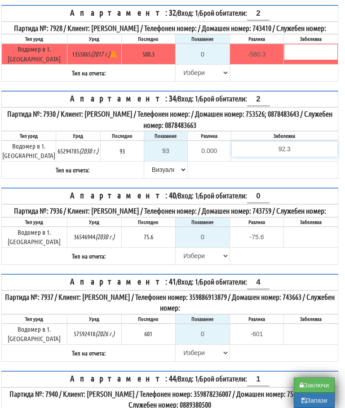
type input "92.3"
click at [244, 141] on table "Апартамент: 34 / Вход: 1 / Брой обитатели: 2 Партида №: 7930 / Клиент: ТАТЯНА П…" at bounding box center [169, 135] width 337 height 88
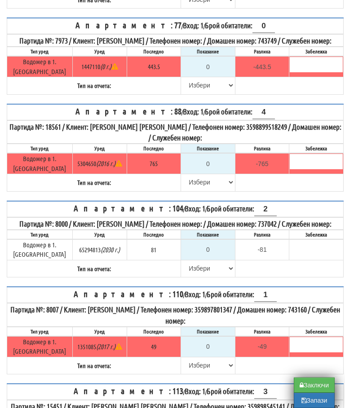
scroll to position [2602, 0]
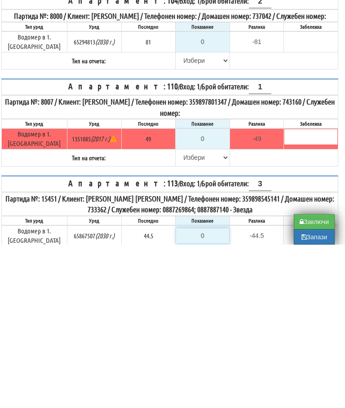
type input "4"
type input "-40.500"
type input "44"
type input "-0.500"
type input "44.7"
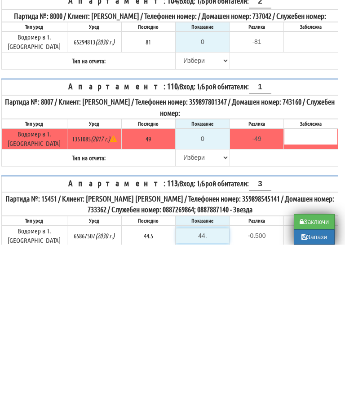
type input "0.2"
type input "44.7"
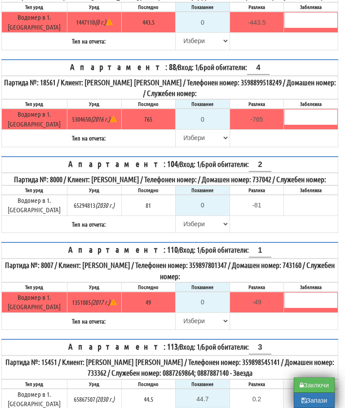
select select "89c75930-9bfd-e511-80be-8d5a1dced85a"
click at [207, 295] on input "0" at bounding box center [202, 302] width 53 height 15
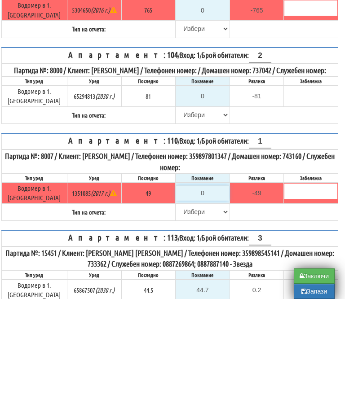
type input "4"
type input "-45.000"
type input "49"
type input "0.000"
type input "49"
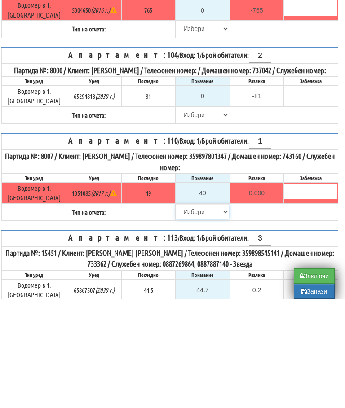
click at [182, 314] on select "[PERSON_NAME] Телефон Бележка Неосигурен достъп Самоотчет Служебно Дистанционен" at bounding box center [202, 321] width 53 height 15
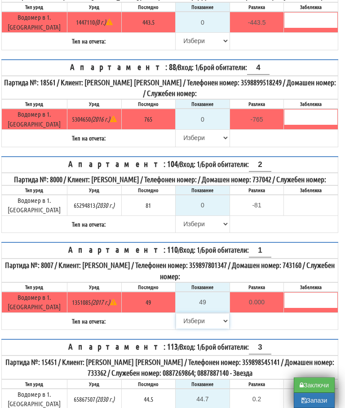
select select "8ac75930-9bfd-e511-80be-8d5a1dced85a"
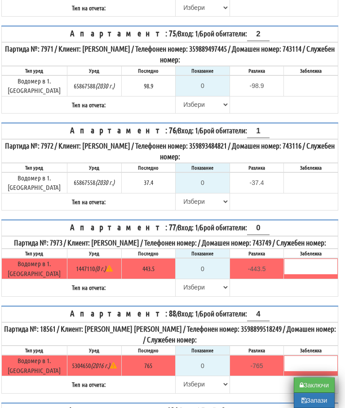
scroll to position [2397, 5]
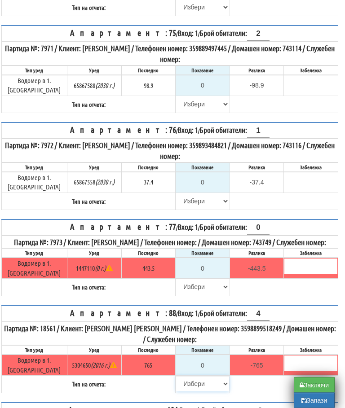
click at [186, 377] on select "[PERSON_NAME] Телефон Бележка Неосигурен достъп Самоотчет Служебно Дистанционен" at bounding box center [202, 384] width 53 height 15
select select "8cc75930-9bfd-e511-80be-8d5a1dced85a"
type input "765"
type input "0.000"
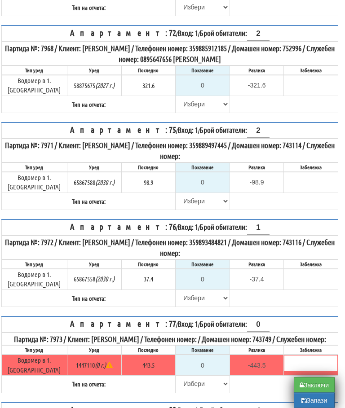
scroll to position [2298, 5]
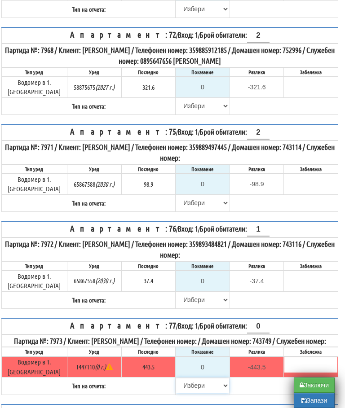
click at [182, 378] on select "[PERSON_NAME] Телефон Бележка Неосигурен достъп Самоотчет Служебно Дистанционен" at bounding box center [202, 385] width 53 height 15
select select "8cc75930-9bfd-e511-80be-8d5a1dced85a"
type input "443.5"
type input "0.0"
click at [206, 177] on input "0" at bounding box center [202, 184] width 53 height 15
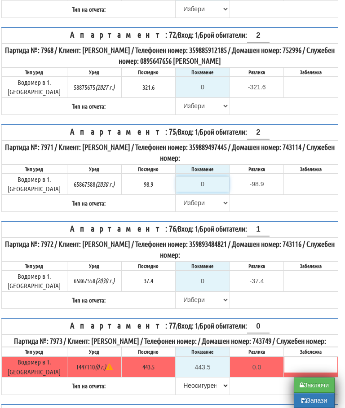
type input "1"
type input "-97.900"
type input "10"
type input "-88.900"
type input "100"
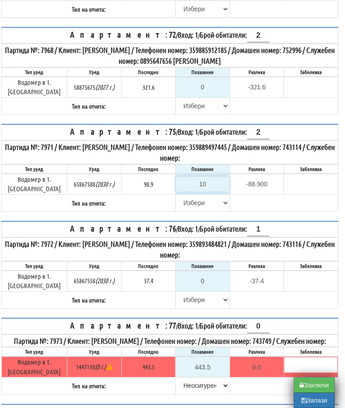
type input "1.100"
type input "100.8"
type input "1.9"
type input "100.8"
click at [181, 195] on select "[PERSON_NAME] Телефон Бележка Неосигурен достъп Самоотчет Служебно Дистанционен" at bounding box center [202, 202] width 53 height 15
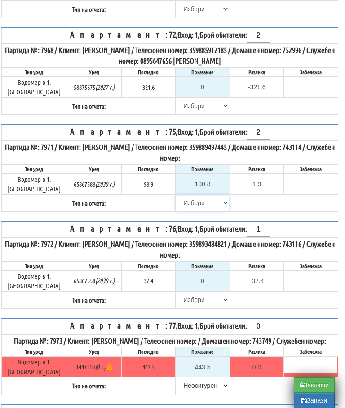
select select "89c75930-9bfd-e511-80be-8d5a1dced85a"
click at [207, 274] on input "0" at bounding box center [202, 281] width 53 height 15
type input "3"
type input "-34.400"
type input "37"
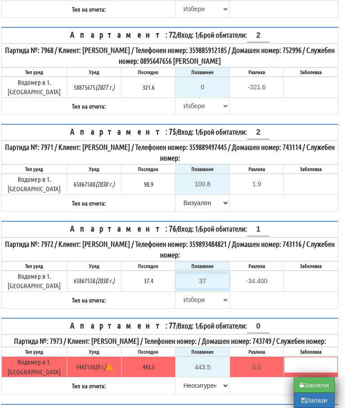
type input "-0.400"
type input "37.5"
type input "0.1"
type input "37.5"
click at [176, 293] on select "[PERSON_NAME] Телефон Бележка Неосигурен достъп Самоотчет Служебно Дистанционен" at bounding box center [202, 300] width 53 height 15
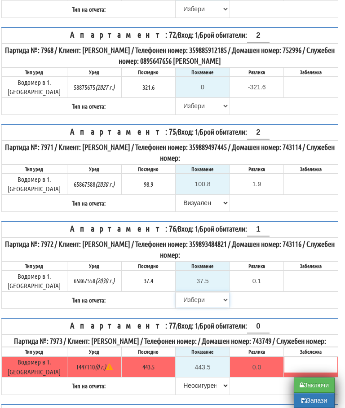
select select "89c75930-9bfd-e511-80be-8d5a1dced85a"
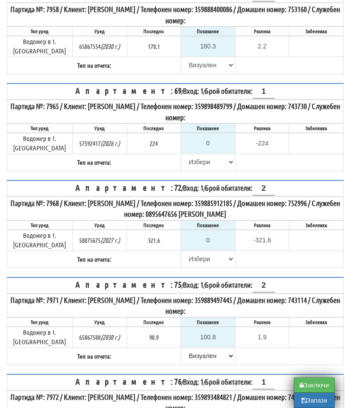
scroll to position [2144, 0]
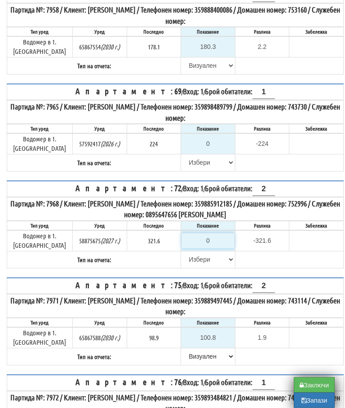
click at [211, 234] on input "0" at bounding box center [208, 241] width 53 height 15
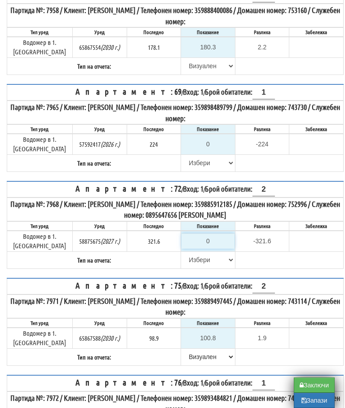
type input "3"
type input "-318.600"
type input "32"
type input "-289.600"
type input "322"
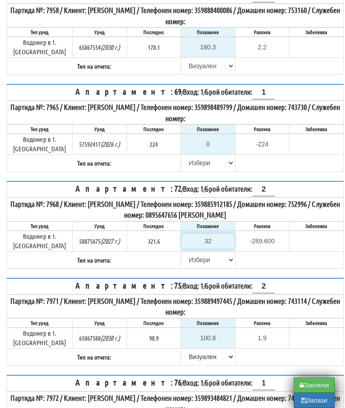
type input "0.400"
type input "322"
click at [186, 253] on select "[PERSON_NAME] Телефон Бележка Неосигурен достъп Самоотчет Служебно Дистанционен" at bounding box center [208, 260] width 53 height 15
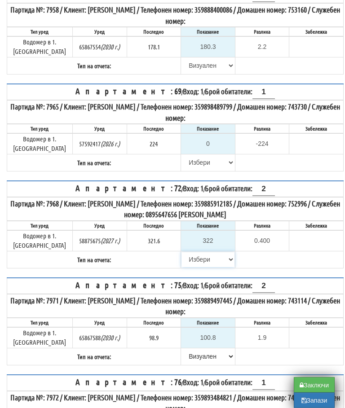
select select "89c75930-9bfd-e511-80be-8d5a1dced85a"
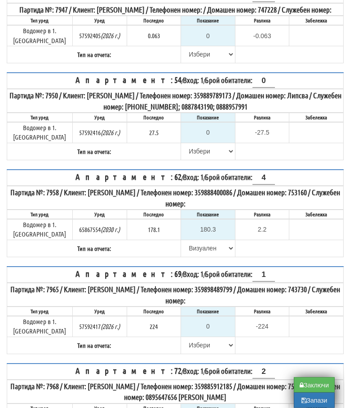
scroll to position [1962, 0]
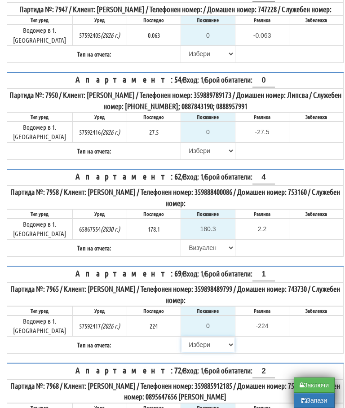
click at [190, 337] on select "[PERSON_NAME] Телефон Бележка Неосигурен достъп Самоотчет Служебно Дистанционен" at bounding box center [208, 344] width 53 height 15
select select "8cc75930-9bfd-e511-80be-8d5a1dced85a"
type input "224"
type input "0.000"
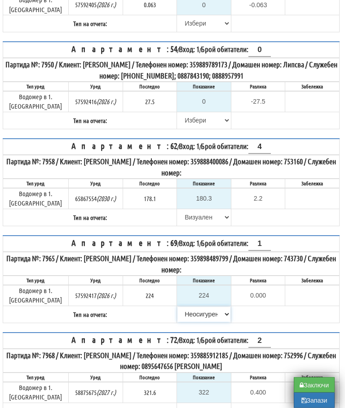
scroll to position [1996, 4]
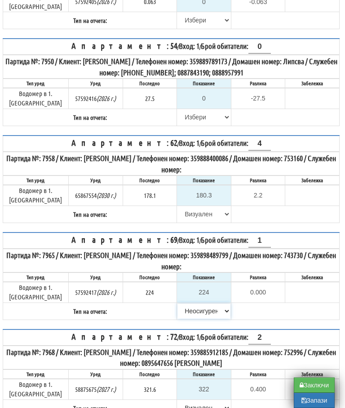
click at [206, 304] on select "[PERSON_NAME] Телефон Бележка Неосигурен достъп Самоотчет Служебно Дистанционен" at bounding box center [203, 311] width 53 height 15
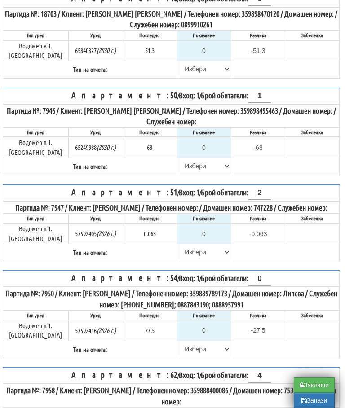
scroll to position [1758, 4]
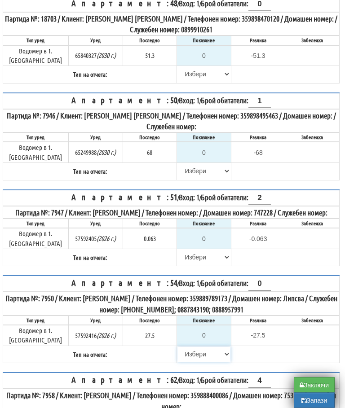
click at [184, 347] on select "[PERSON_NAME] Телефон Бележка Неосигурен достъп Самоотчет Служебно Дистанционен" at bounding box center [203, 354] width 53 height 15
select select "8cc75930-9bfd-e511-80be-8d5a1dced85a"
type input "27.5"
type input "0.0"
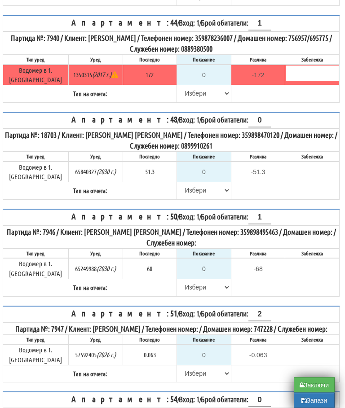
scroll to position [1637, 4]
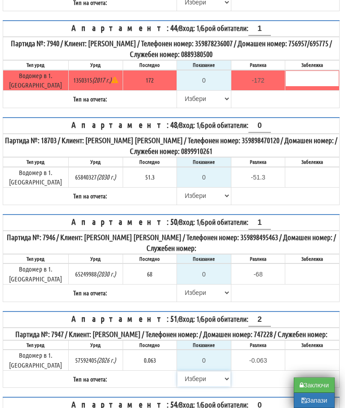
click at [183, 372] on select "[PERSON_NAME] Телефон Бележка Неосигурен достъп Самоотчет Служебно Дистанционен" at bounding box center [203, 379] width 53 height 15
click at [188, 372] on select "[PERSON_NAME] Телефон Бележка Неосигурен достъп Самоотчет Служебно Дистанционен" at bounding box center [203, 379] width 53 height 15
select select "8cc75930-9bfd-e511-80be-8d5a1dced85a"
type input "0.063"
type input "0.000"
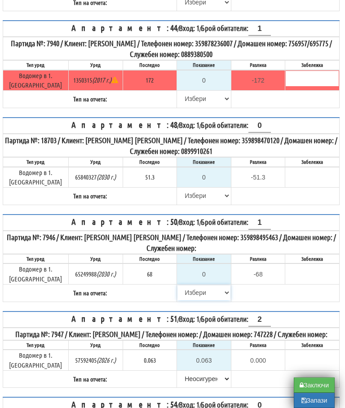
click at [179, 285] on select "[PERSON_NAME] Телефон Бележка Неосигурен достъп Самоотчет Служебно Дистанционен" at bounding box center [203, 292] width 53 height 15
select select "8cc75930-9bfd-e511-80be-8d5a1dced85a"
type input "68"
type input "0.000"
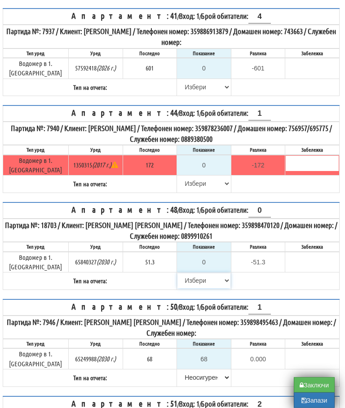
click at [183, 274] on select "[PERSON_NAME] Телефон Бележка Неосигурен достъп Самоотчет Служебно Дистанционен" at bounding box center [203, 281] width 53 height 15
select select "8cc75930-9bfd-e511-80be-8d5a1dced85a"
type input "51.3"
type input "0.0"
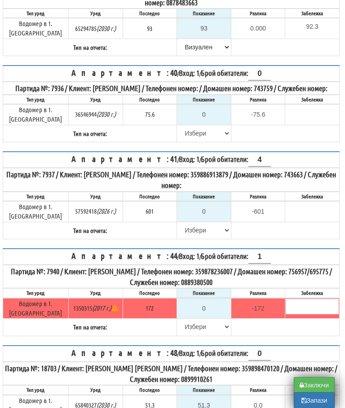
scroll to position [1408, 4]
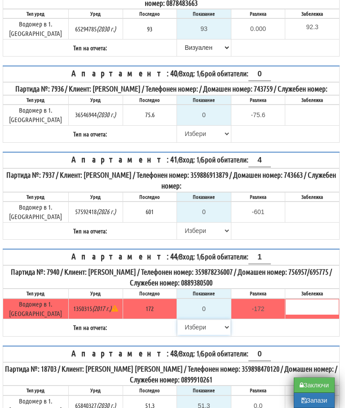
click at [186, 320] on select "[PERSON_NAME] Телефон Бележка Неосигурен достъп Самоотчет Служебно Дистанционен" at bounding box center [203, 327] width 53 height 15
select select "8cc75930-9bfd-e511-80be-8d5a1dced85a"
type input "172"
type input "0.000"
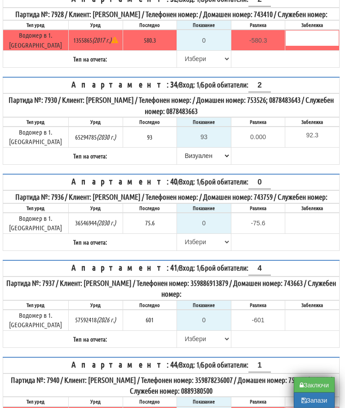
scroll to position [1301, 4]
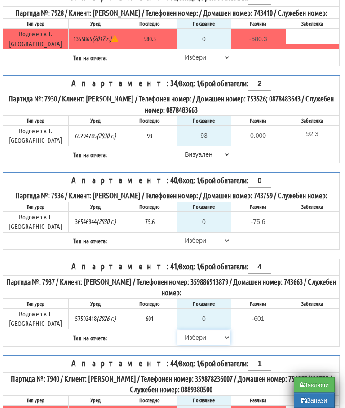
click at [183, 331] on select "[PERSON_NAME] Телефон Бележка Неосигурен достъп Самоотчет Служебно Дистанционен" at bounding box center [203, 338] width 53 height 15
click at [182, 233] on select "[PERSON_NAME] Телефон Бележка Неосигурен достъп Самоотчет Служебно Дистанционен" at bounding box center [203, 240] width 53 height 15
select select "8cc75930-9bfd-e511-80be-8d5a1dced85a"
type input "75.6"
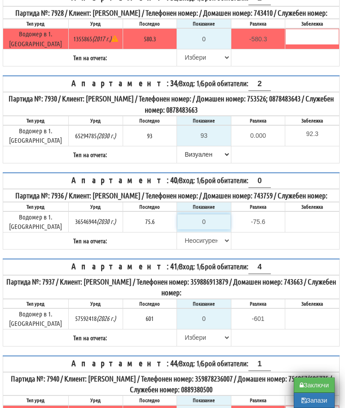
type input "0.0"
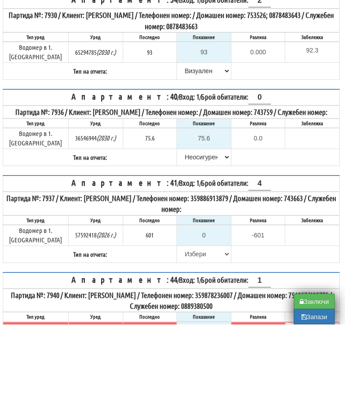
click at [287, 173] on table "Апартамент: 40 / Вход: 1 / Брой обитатели: 0 Партида №: 7936 / Клиент: АЛЕКСАНД…" at bounding box center [171, 211] width 337 height 77
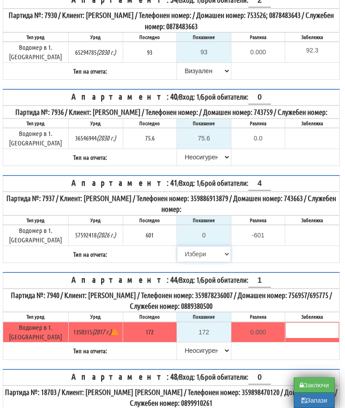
click at [178, 247] on select "[PERSON_NAME] Телефон Бележка Неосигурен достъп Самоотчет Служебно Дистанционен" at bounding box center [203, 254] width 53 height 15
select select "8cc75930-9bfd-e511-80be-8d5a1dced85a"
type input "601"
type input "0.000"
click at [285, 135] on table "Апартамент: 40 / Вход: 1 / Брой обитатели: 0 Партида №: 7936 / Клиент: АЛЕКСАНД…" at bounding box center [171, 127] width 337 height 77
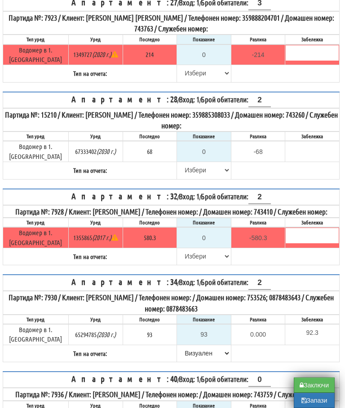
scroll to position [1103, 4]
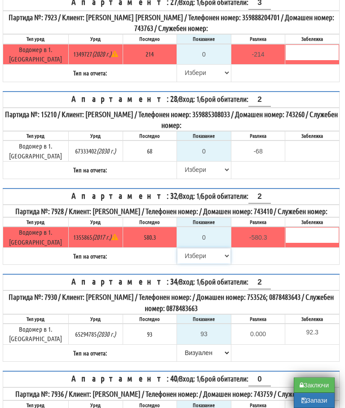
click at [195, 248] on select "[PERSON_NAME] Телефон Бележка Неосигурен достъп Самоотчет Служебно Дистанционен" at bounding box center [203, 255] width 53 height 15
select select "8cc75930-9bfd-e511-80be-8d5a1dced85a"
type input "580.3"
type input "0.0"
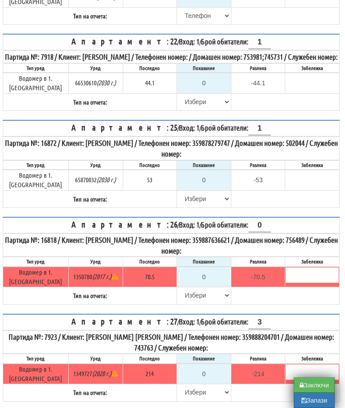
scroll to position [782, 4]
click at [188, 288] on select "[PERSON_NAME] Телефон Бележка Неосигурен достъп Самоотчет Служебно Дистанционен" at bounding box center [203, 295] width 53 height 15
select select "8cc75930-9bfd-e511-80be-8d5a1dced85a"
type input "70.5"
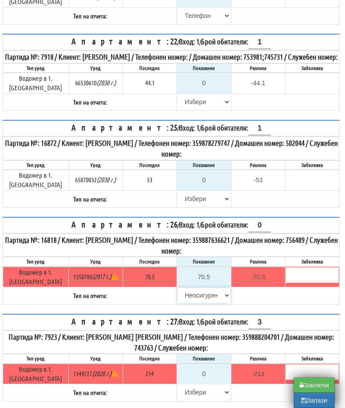
type input "0.0"
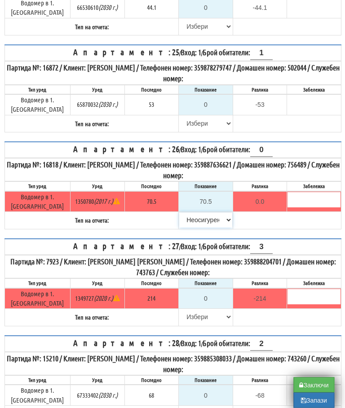
scroll to position [898, 0]
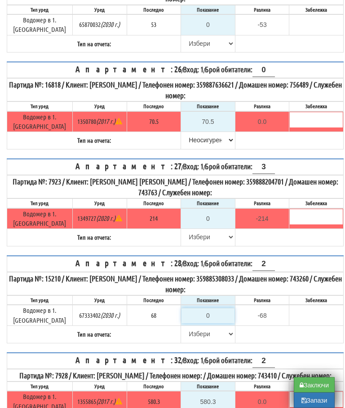
click at [213, 309] on input "0" at bounding box center [208, 316] width 53 height 15
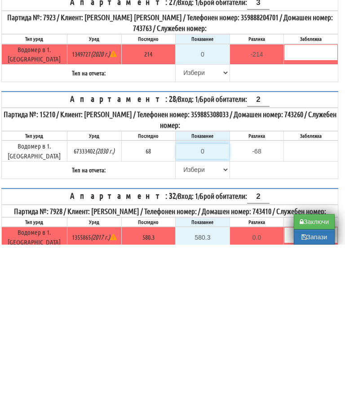
type input "6"
type input "-62.000"
type input "69"
type input "1.000"
type input "69.3"
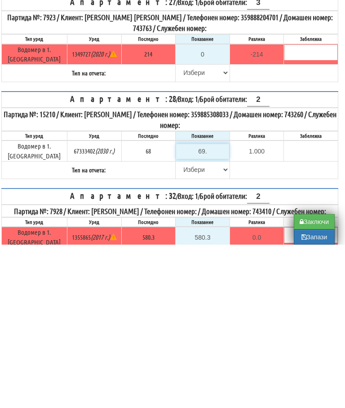
type input "1.300"
type input "69.3"
click at [179, 326] on select "[PERSON_NAME] Телефон Бележка Неосигурен достъп Самоотчет Служебно Дистанционен" at bounding box center [202, 333] width 53 height 15
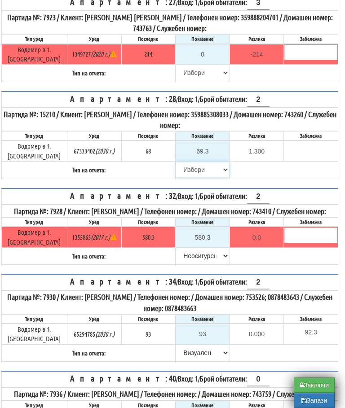
select select "89c75930-9bfd-e511-80be-8d5a1dced85a"
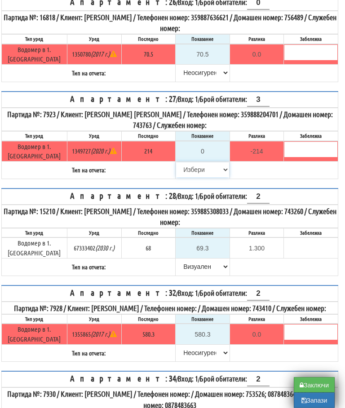
click at [188, 163] on select "[PERSON_NAME] Телефон Бележка Неосигурен достъп Самоотчет Служебно Дистанционен" at bounding box center [202, 170] width 53 height 15
select select "8cc75930-9bfd-e511-80be-8d5a1dced85a"
type input "214"
type input "0.000"
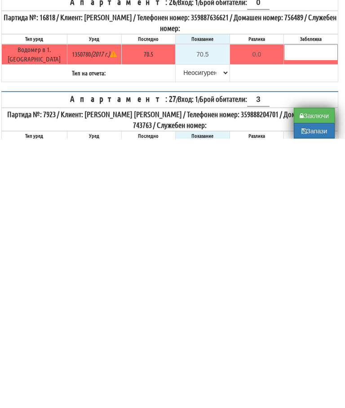
scroll to position [732, 5]
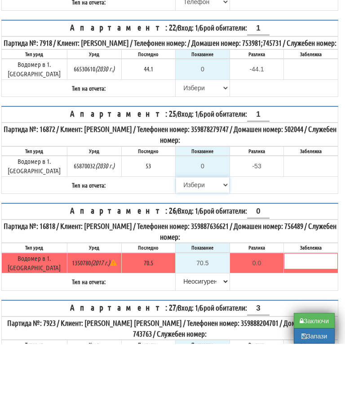
click at [184, 242] on select "[PERSON_NAME] Телефон Бележка Неосигурен достъп Самоотчет Служебно Дистанционен" at bounding box center [202, 249] width 53 height 15
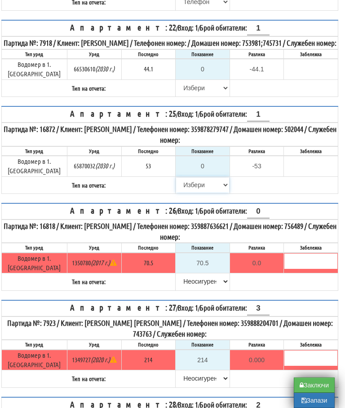
select select "8cc75930-9bfd-e511-80be-8d5a1dced85a"
type input "53"
type input "0.000"
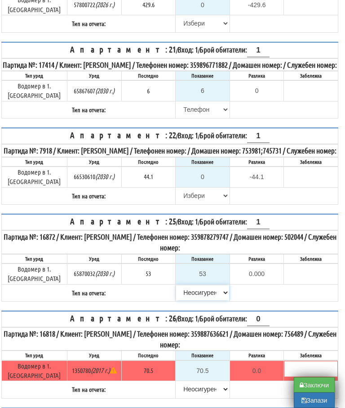
scroll to position [690, 5]
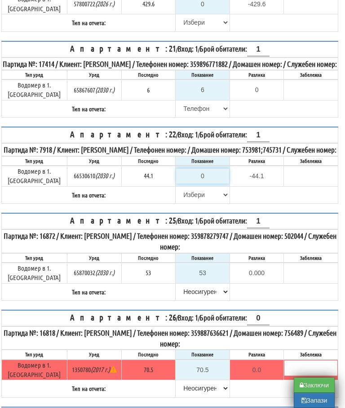
click at [204, 169] on input "0" at bounding box center [202, 176] width 53 height 15
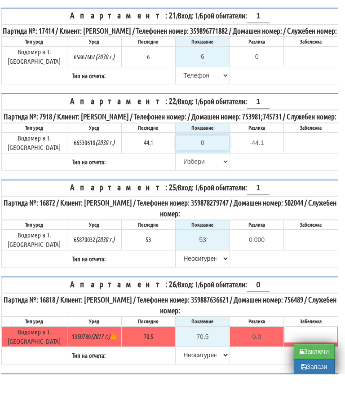
type input "4"
type input "-40.100"
type input "47"
type input "2.900"
type input "47.5"
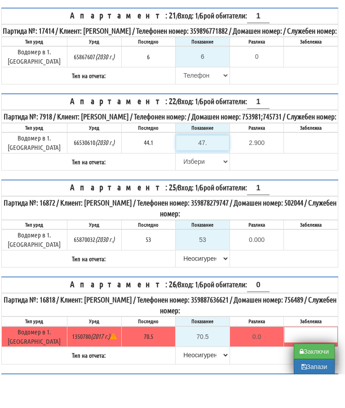
type input "3.4"
type input "47.5"
click at [182, 188] on select "[PERSON_NAME] Телефон Бележка Неосигурен достъп Самоотчет Служебно Дистанционен" at bounding box center [202, 195] width 53 height 15
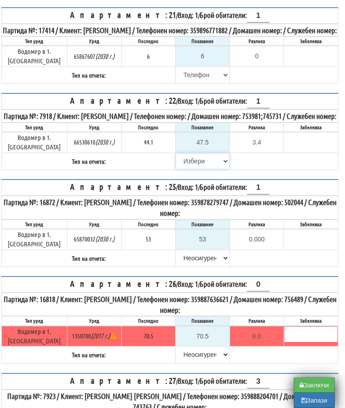
select select "89c75930-9bfd-e511-80be-8d5a1dced85a"
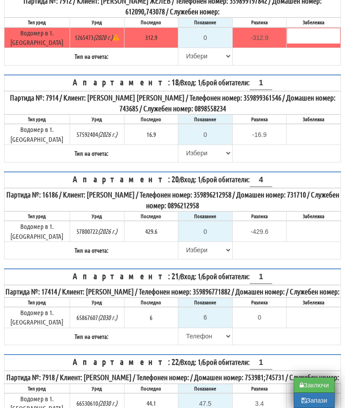
scroll to position [461, 3]
click at [187, 243] on select "[PERSON_NAME] Телефон Бележка Неосигурен достъп Самоотчет Служебно Дистанционен" at bounding box center [205, 250] width 53 height 15
select select "8cc75930-9bfd-e511-80be-8d5a1dced85a"
type input "429.6"
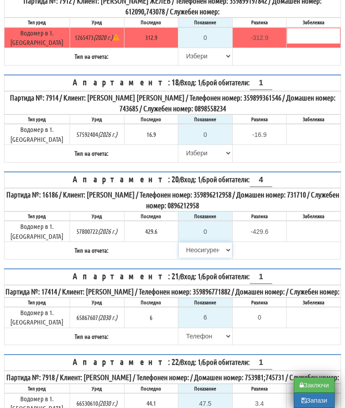
type input "0.0"
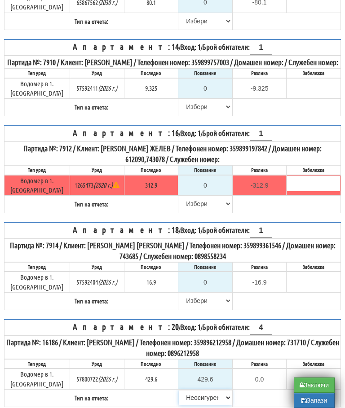
scroll to position [305, 3]
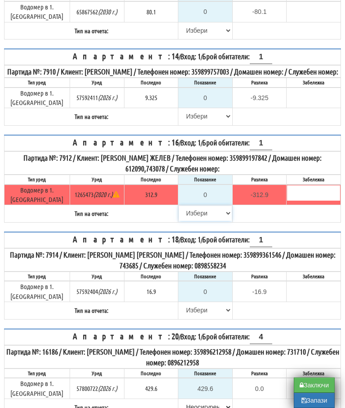
click at [191, 206] on select "[PERSON_NAME] Телефон Бележка Неосигурен достъп Самоотчет Служебно Дистанционен" at bounding box center [205, 213] width 53 height 15
select select "8cc75930-9bfd-e511-80be-8d5a1dced85a"
type input "312.9"
type input "0.0"
click at [189, 303] on select "[PERSON_NAME] Телефон Бележка Неосигурен достъп Самоотчет Служебно Дистанционен" at bounding box center [205, 310] width 53 height 15
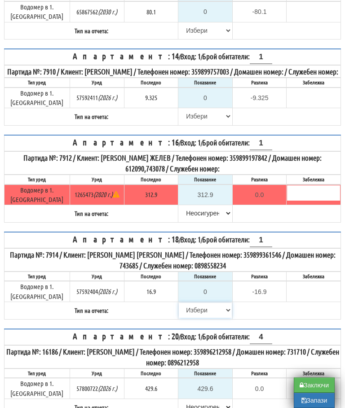
select select "8cc75930-9bfd-e511-80be-8d5a1dced85a"
type input "16.9"
type input "0.0"
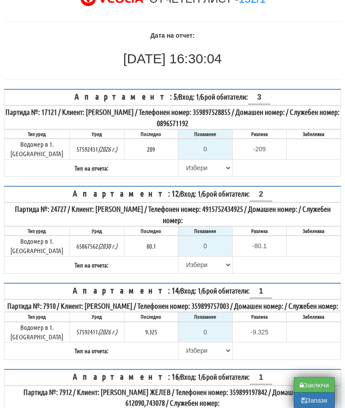
scroll to position [70, 3]
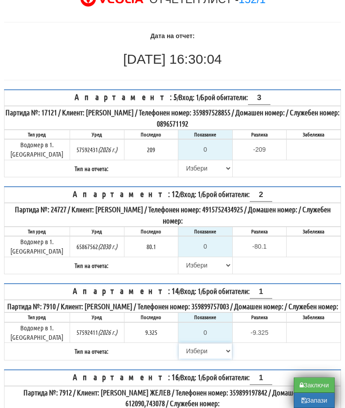
click at [184, 345] on select "[PERSON_NAME] Телефон Бележка Неосигурен достъп Самоотчет Служебно Дистанционен" at bounding box center [205, 351] width 53 height 15
select select "8cc75930-9bfd-e511-80be-8d5a1dced85a"
type input "9.325"
type input "0.000"
click at [199, 346] on select "[PERSON_NAME] Телефон Бележка Неосигурен достъп Самоотчет Служебно Дистанционен" at bounding box center [205, 351] width 53 height 15
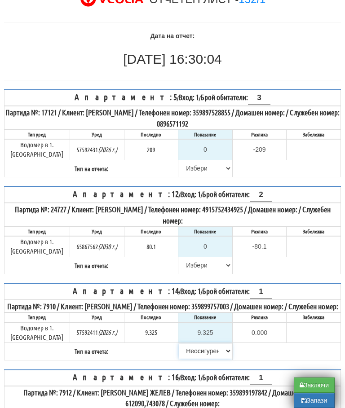
select select "8ac75930-9bfd-e511-80be-8d5a1dced85a"
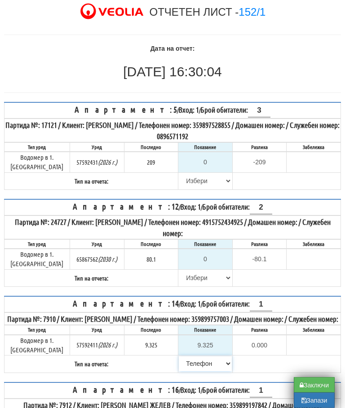
scroll to position [58, 3]
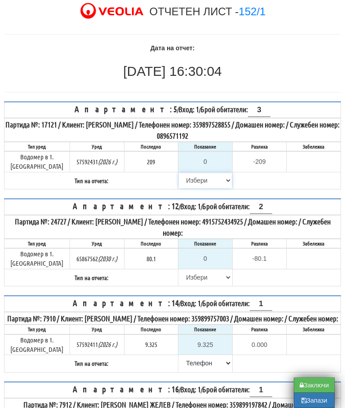
click at [184, 175] on select "[PERSON_NAME] Телефон Бележка Неосигурен достъп Самоотчет Служебно Дистанционен" at bounding box center [205, 180] width 53 height 15
select select "8cc75930-9bfd-e511-80be-8d5a1dced85a"
type input "209"
type input "0.000"
click at [296, 179] on table "Апартамент: 5 / Вход: 1 / Брой обитатели: 3 Партида №: 17121 / Клиент: СИНАН МЕ…" at bounding box center [172, 146] width 337 height 88
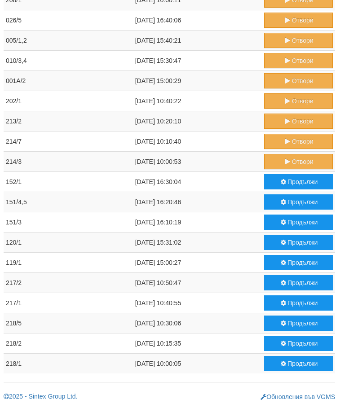
scroll to position [435, 3]
click at [288, 179] on button "Продължи" at bounding box center [298, 181] width 69 height 15
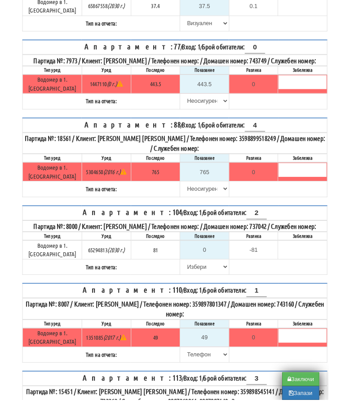
scroll to position [2601, 0]
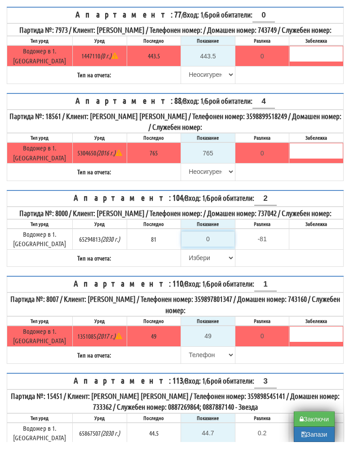
click at [213, 240] on input "0" at bounding box center [208, 247] width 53 height 15
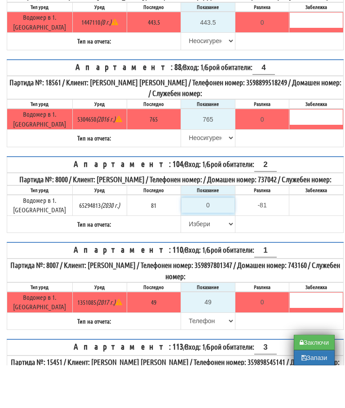
type input "8"
type input "-73.000"
type input "83"
type input "2.000"
type input "83"
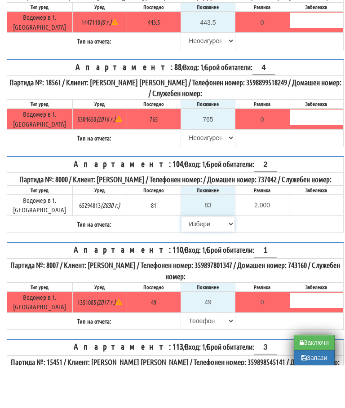
click at [186, 259] on select "[PERSON_NAME] Телефон Бележка Неосигурен достъп Самоотчет Служебно Дистанционен" at bounding box center [208, 266] width 53 height 15
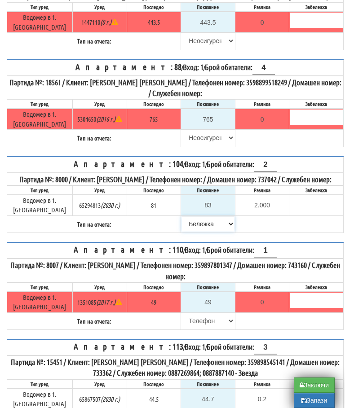
click at [188, 217] on select "[PERSON_NAME] Телефон Бележка Неосигурен достъп Самоотчет Служебно Дистанционен" at bounding box center [208, 224] width 53 height 15
select select "8ac75930-9bfd-e511-80be-8d5a1dced85a"
